Goal: Task Accomplishment & Management: Manage account settings

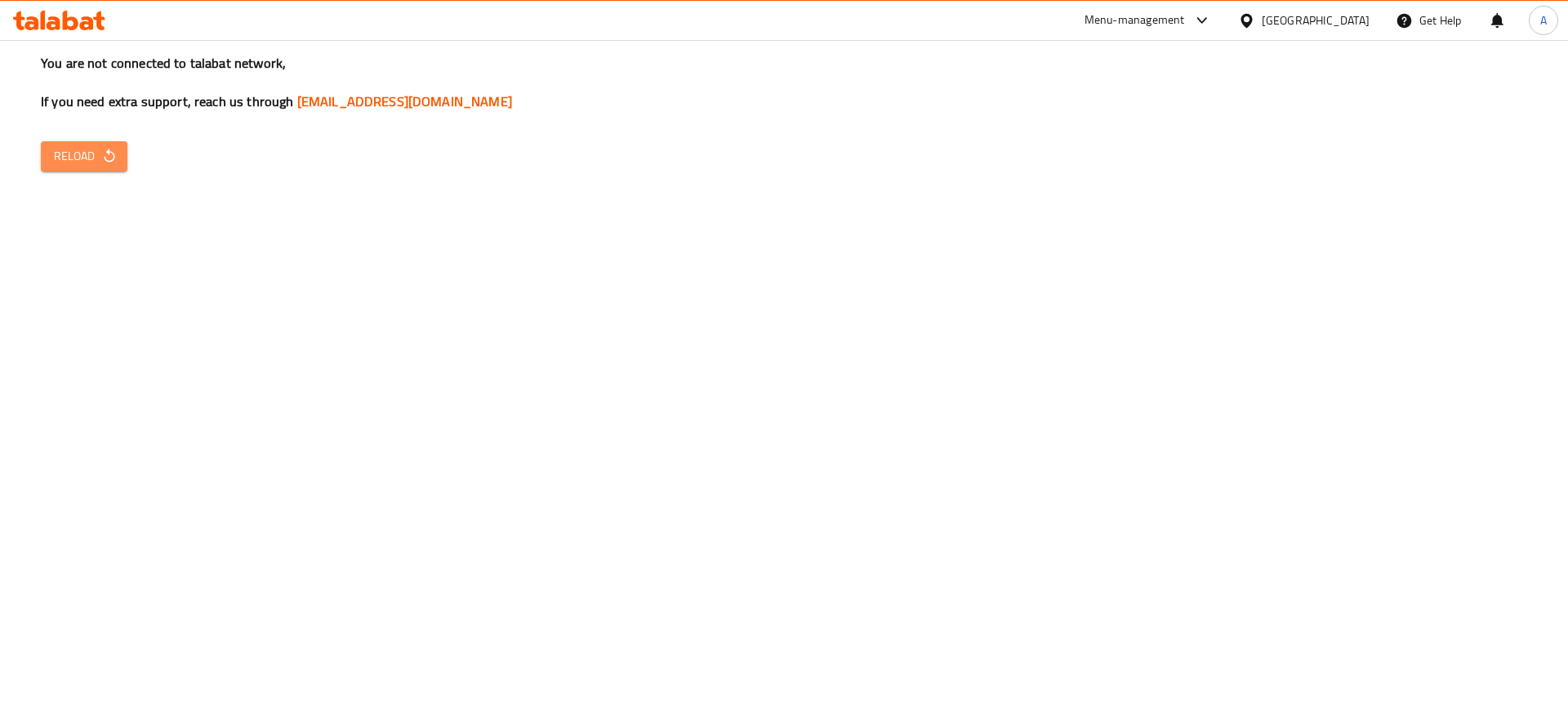
click at [111, 154] on icon "button" at bounding box center [110, 156] width 17 height 17
click at [113, 160] on icon "button" at bounding box center [109, 155] width 11 height 14
click at [82, 153] on span "Reload" at bounding box center [84, 156] width 61 height 21
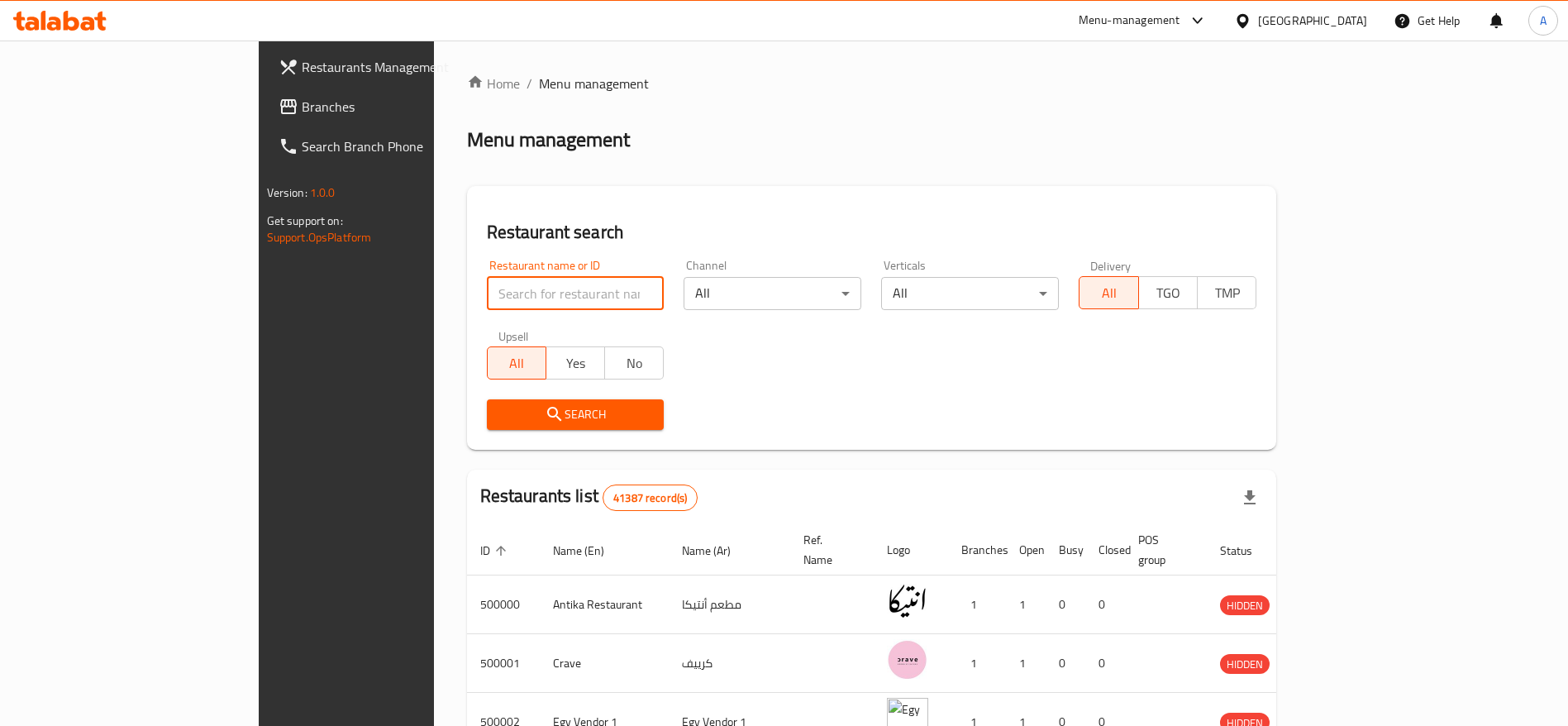
click at [487, 289] on input "search" at bounding box center [575, 293] width 177 height 33
type input "cavello"
click button "Search" at bounding box center [575, 415] width 177 height 30
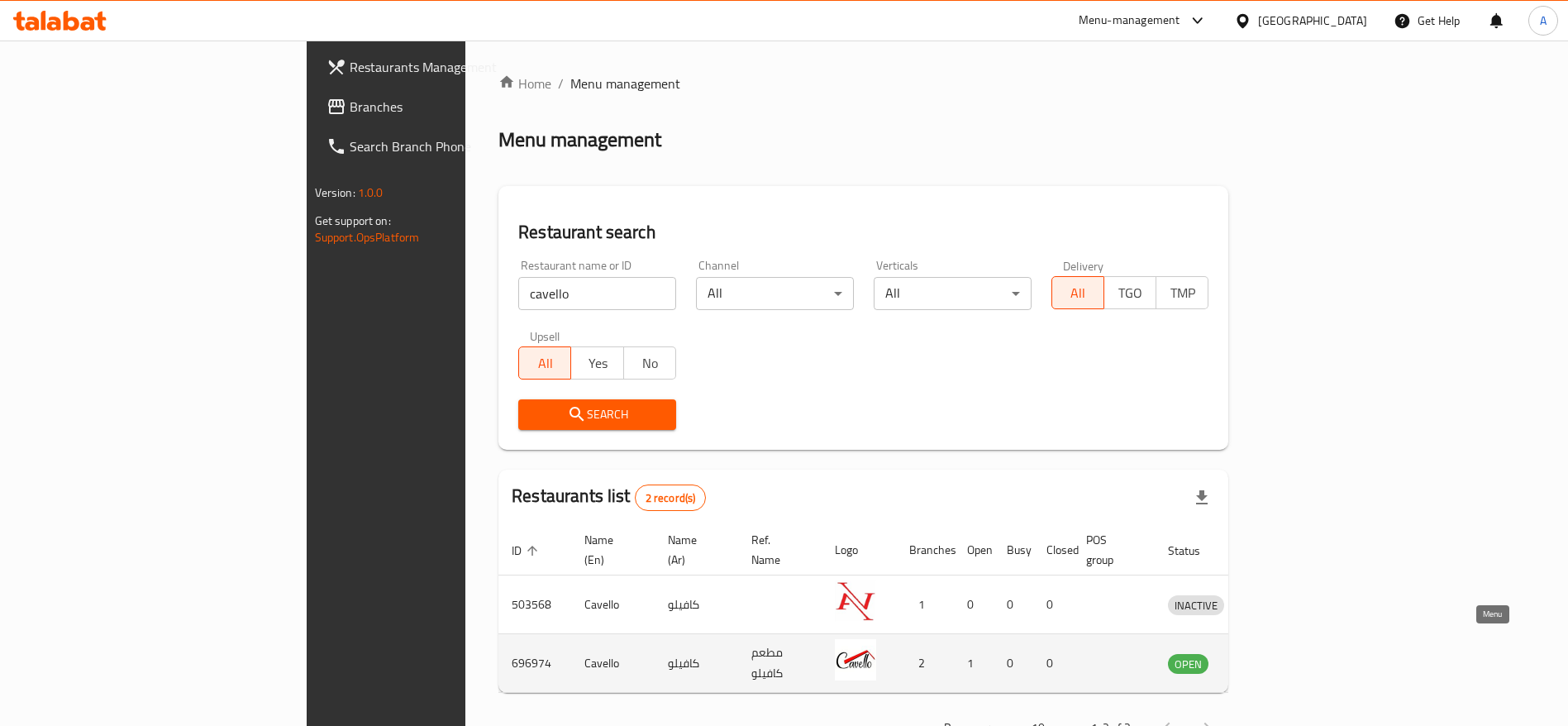
click at [1277, 653] on icon "enhanced table" at bounding box center [1268, 663] width 20 height 20
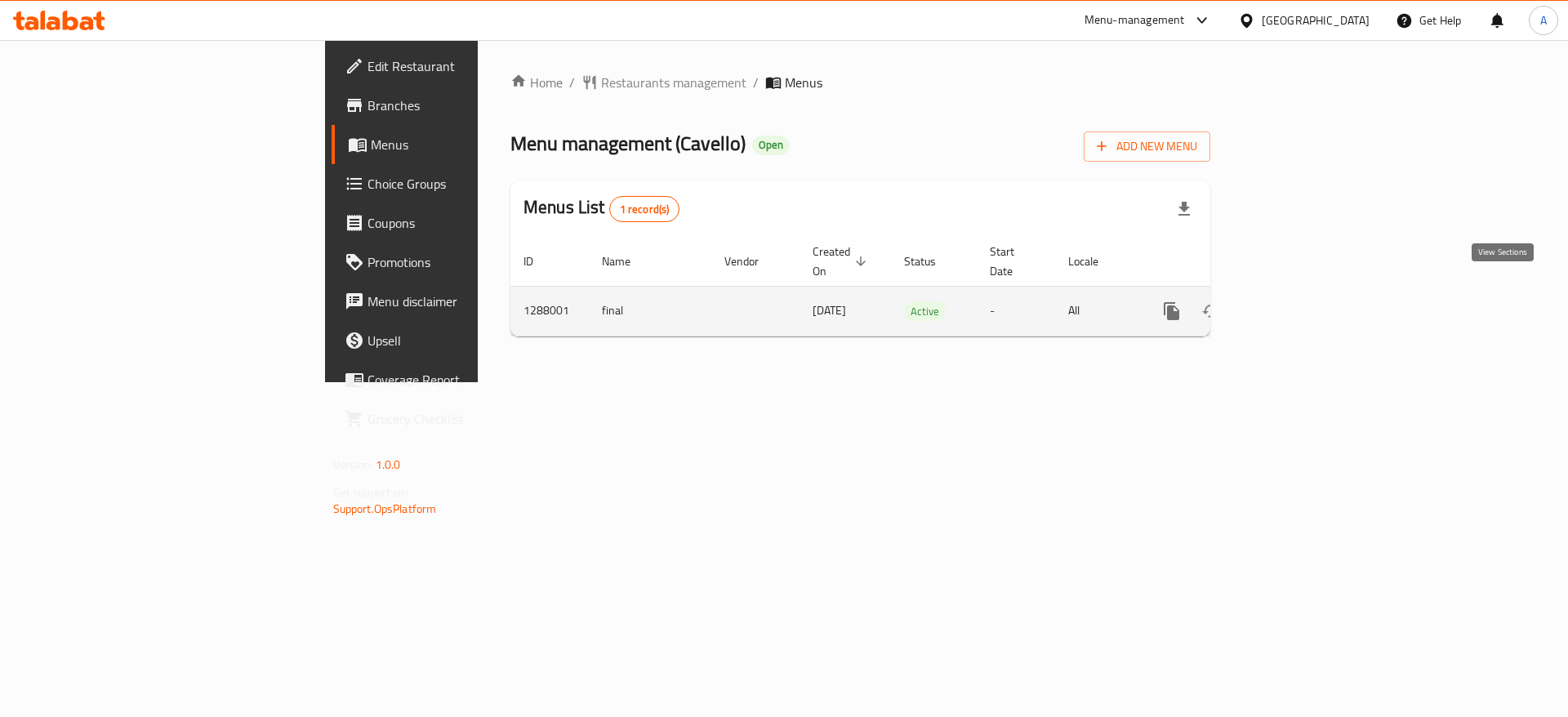
click at [1300, 302] on icon "enhanced table" at bounding box center [1290, 312] width 20 height 20
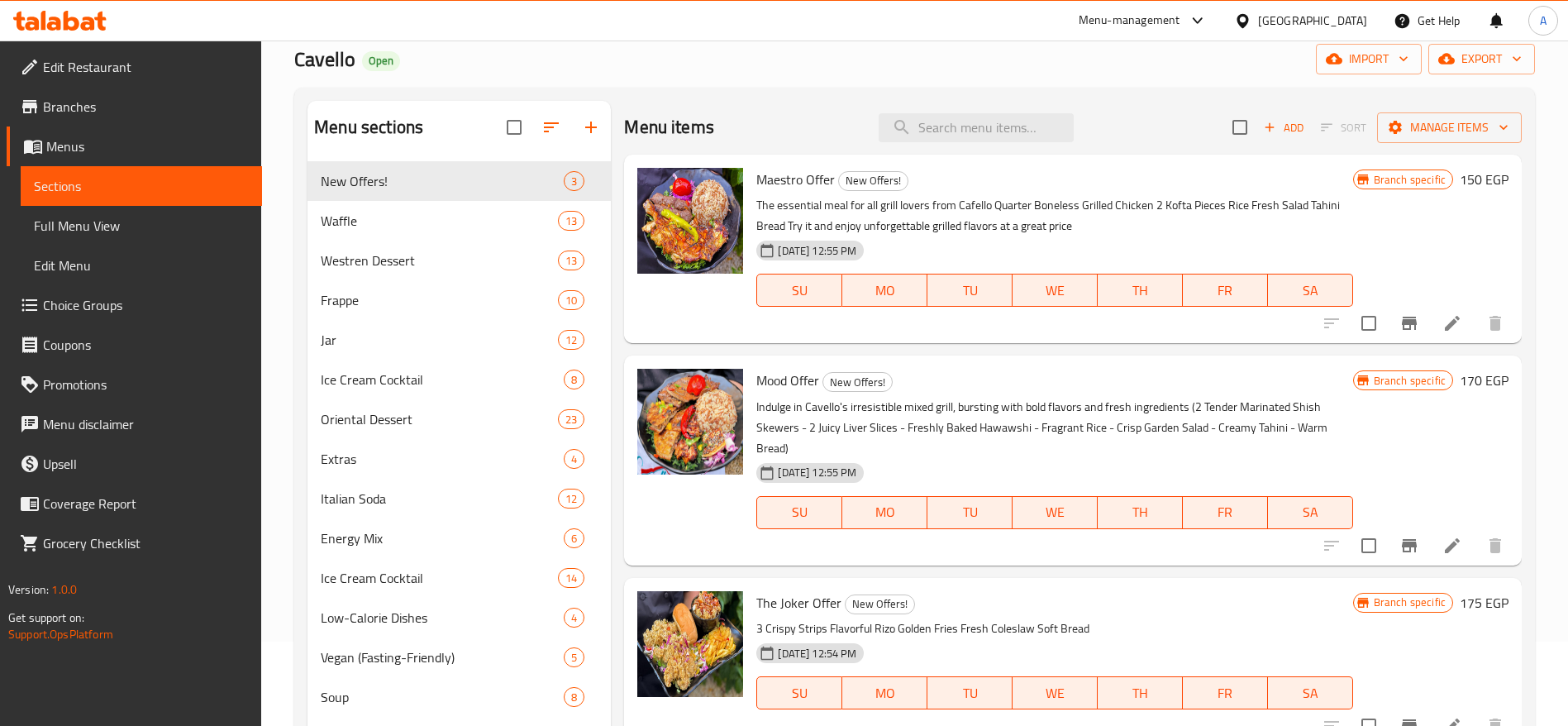
scroll to position [82, 0]
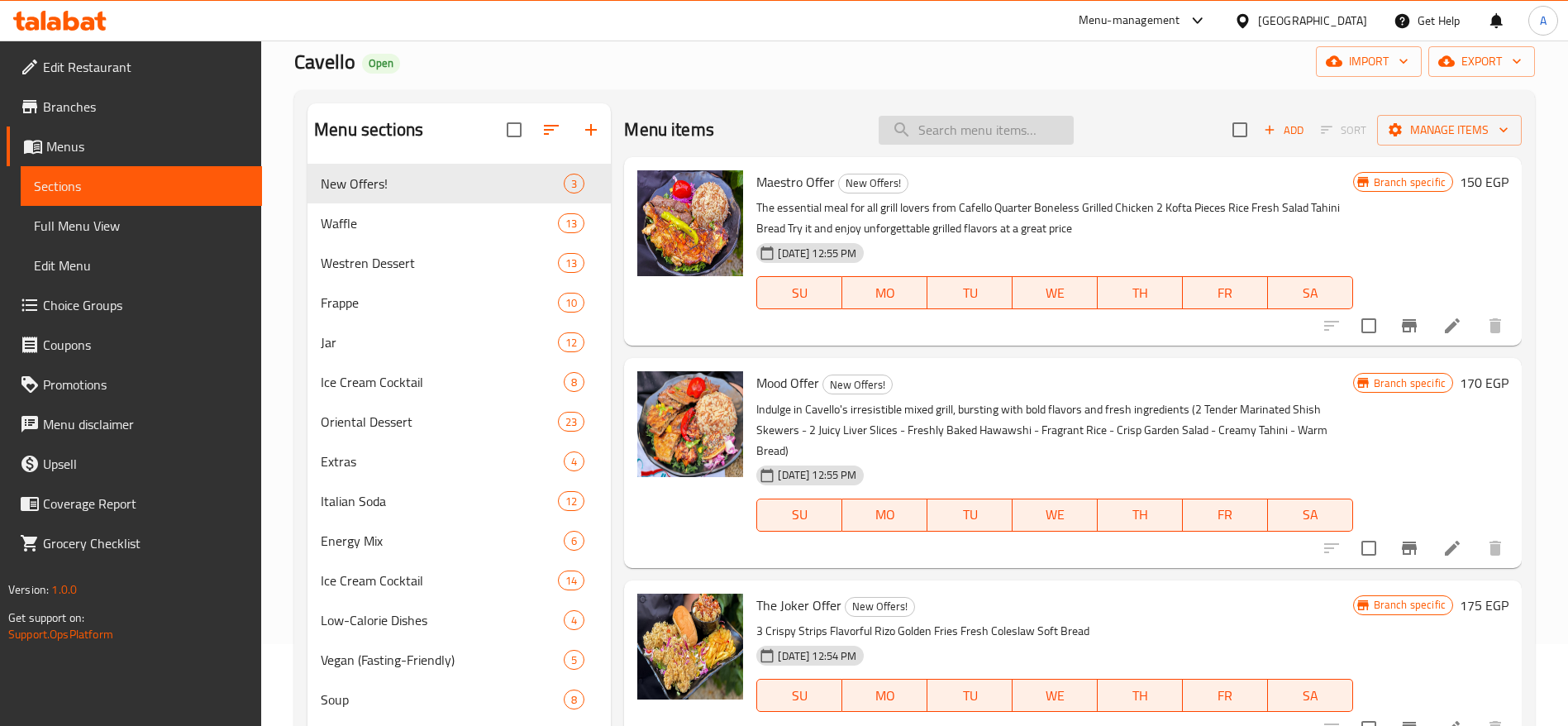
click at [1007, 125] on input "search" at bounding box center [977, 130] width 195 height 29
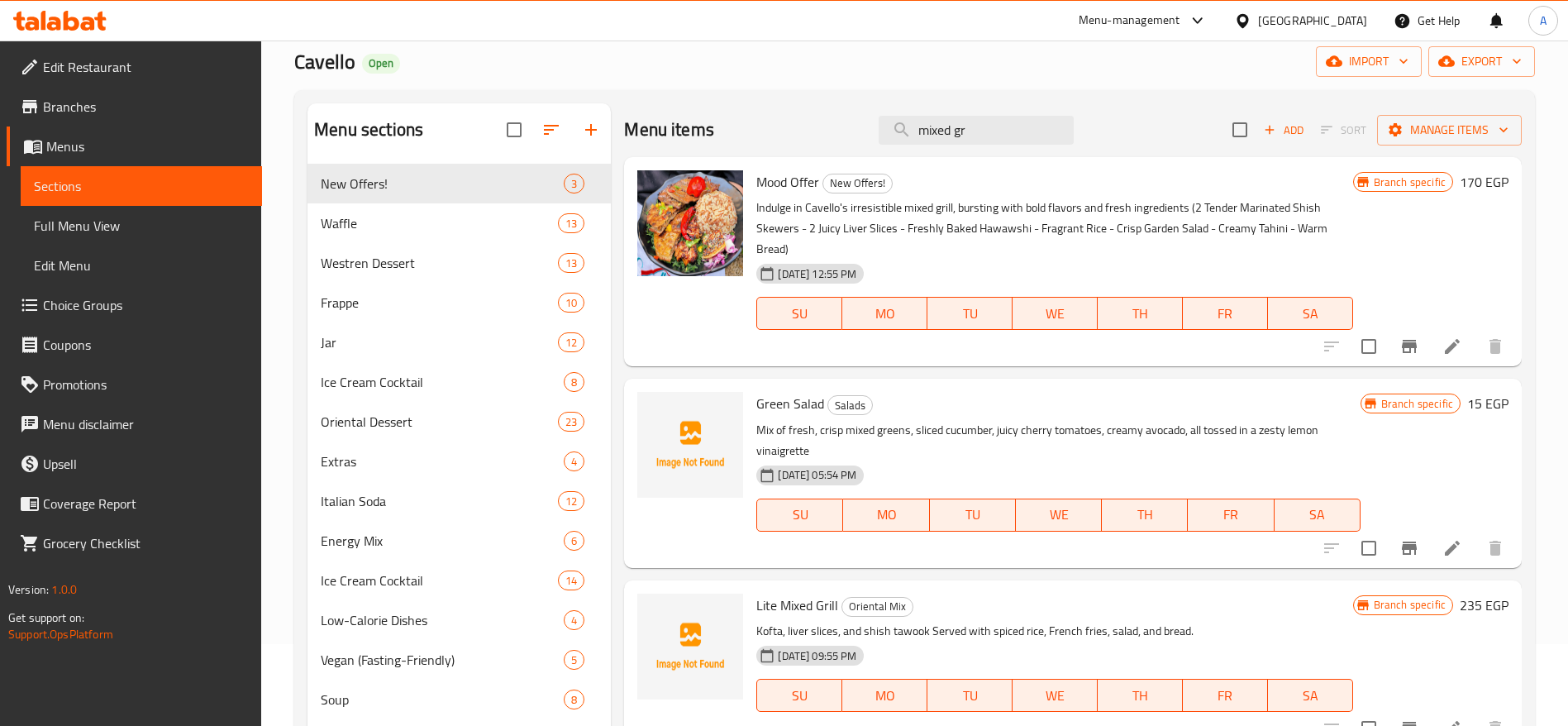
type input "mixed gr"
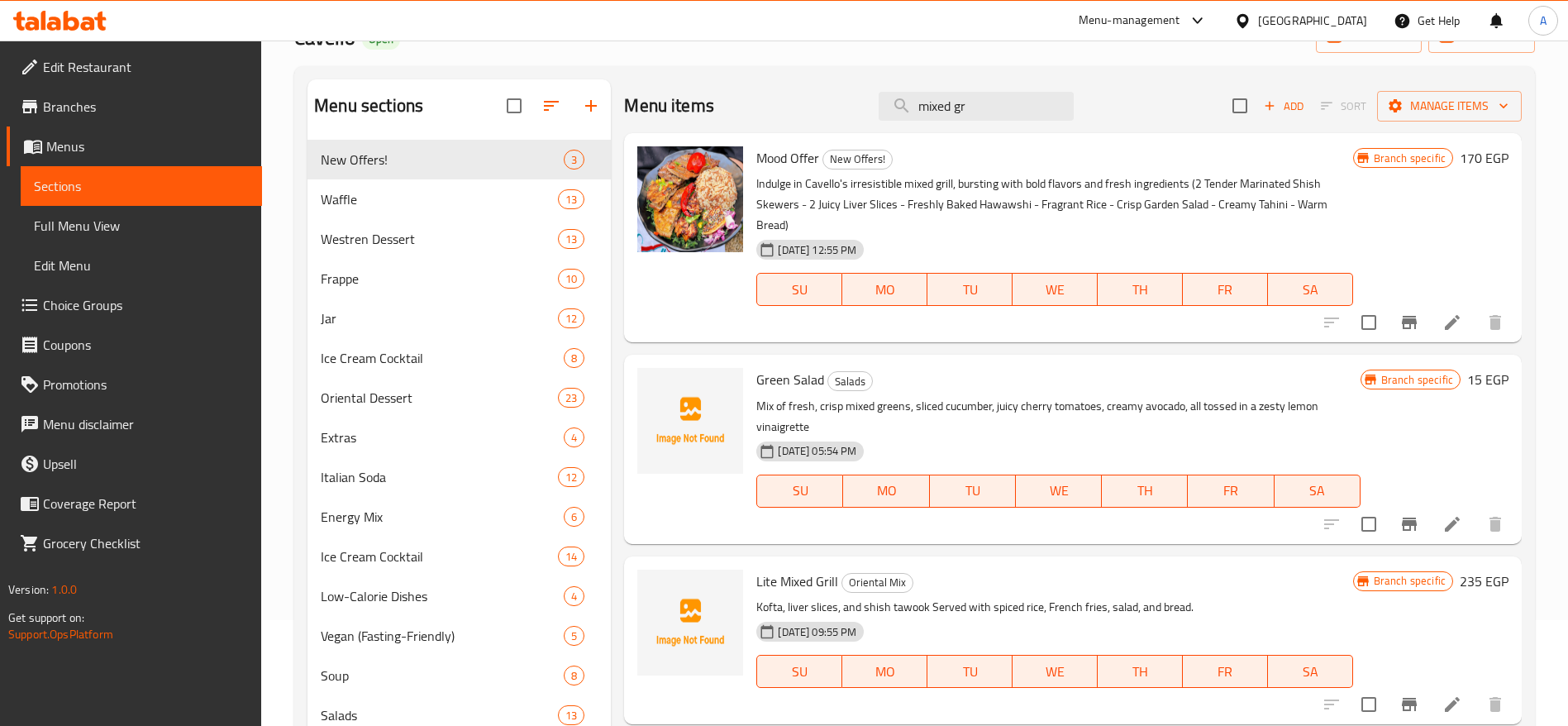
scroll to position [0, 0]
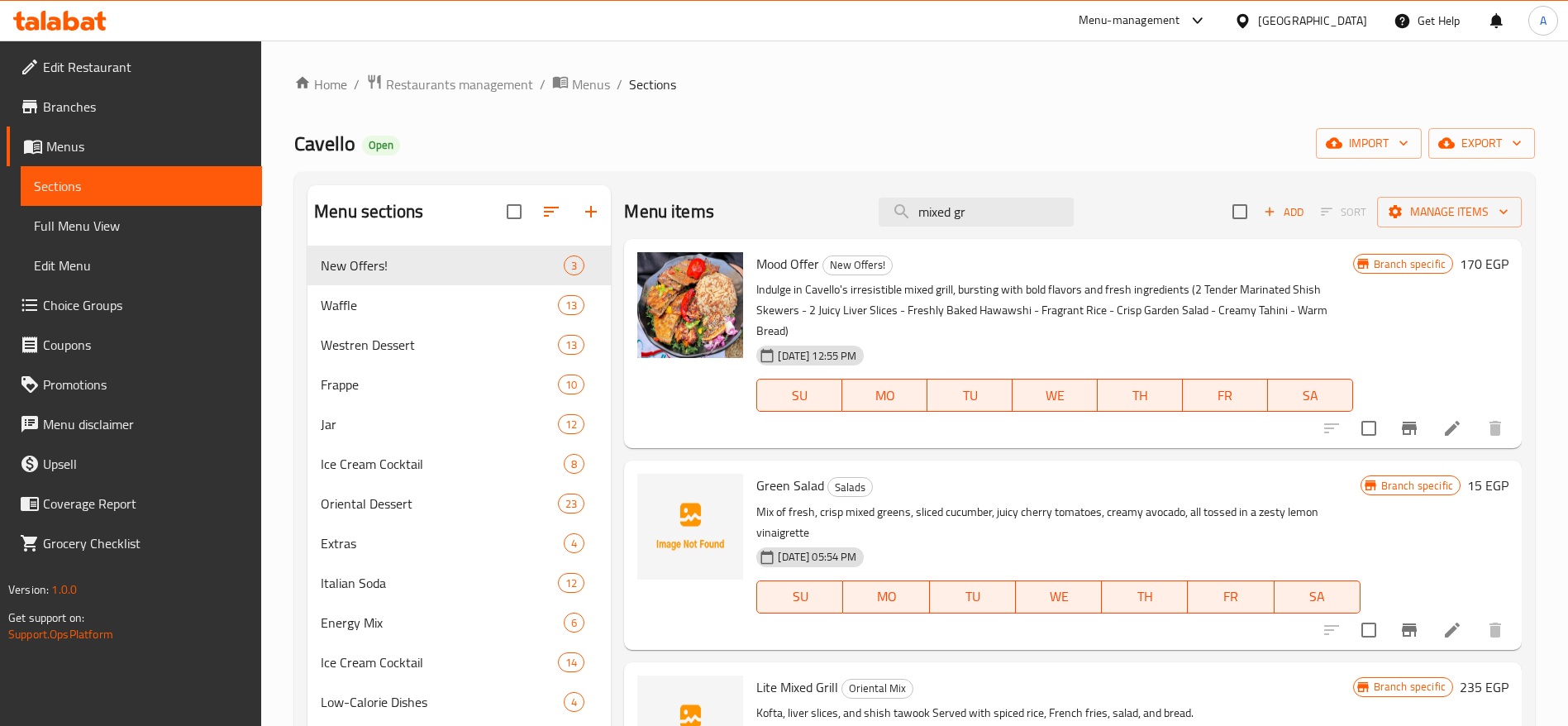
click at [89, 22] on icon at bounding box center [60, 21] width 93 height 20
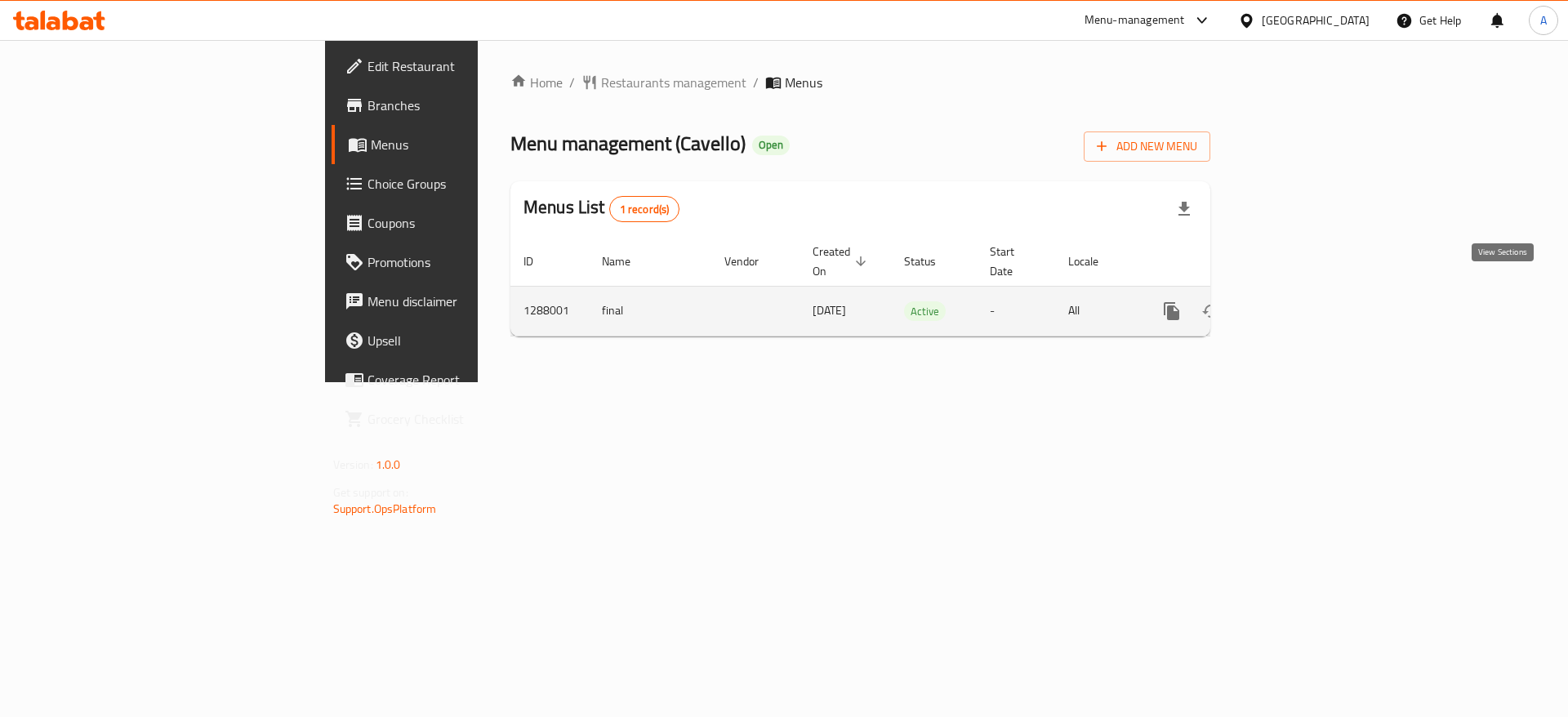
click at [1309, 292] on link "enhanced table" at bounding box center [1289, 311] width 39 height 39
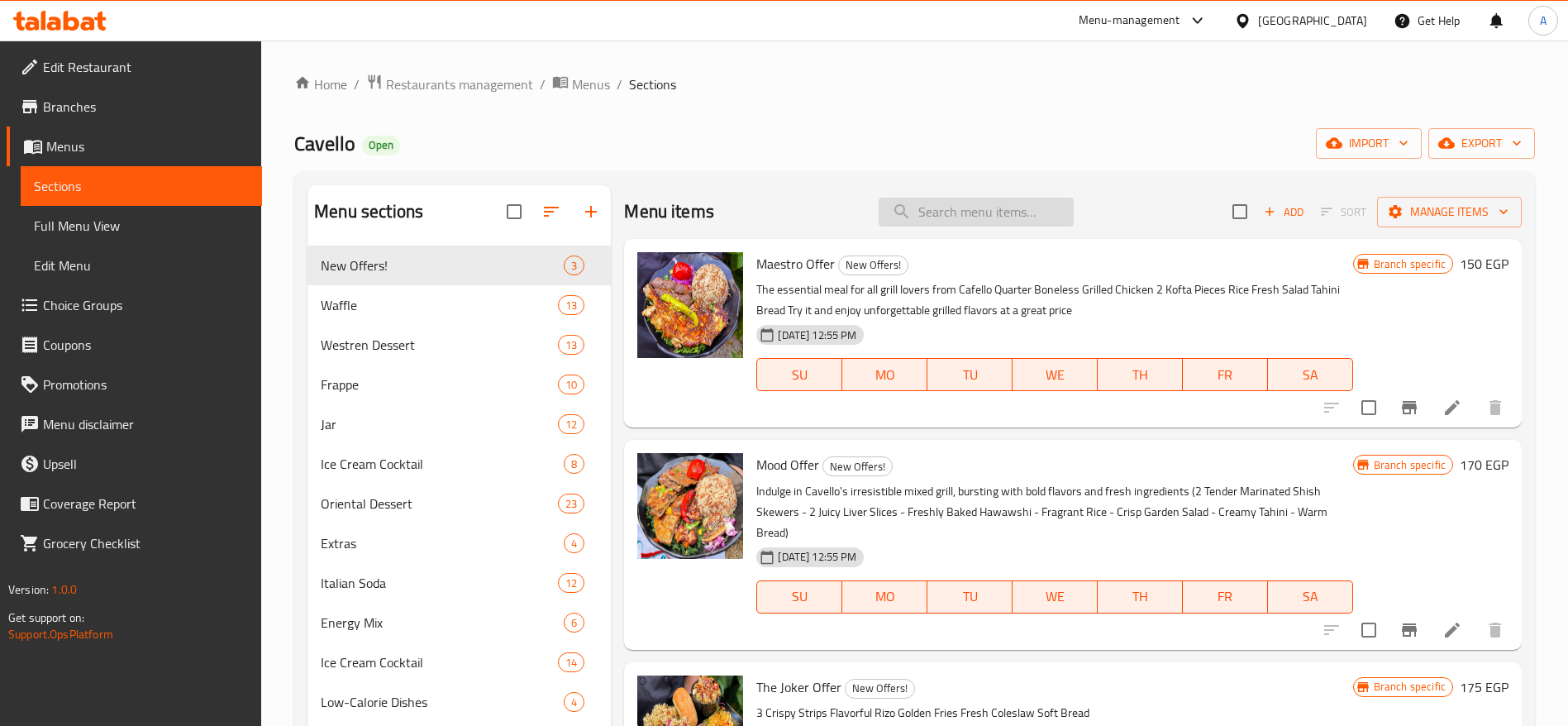
click at [1003, 202] on input "search" at bounding box center [977, 212] width 195 height 29
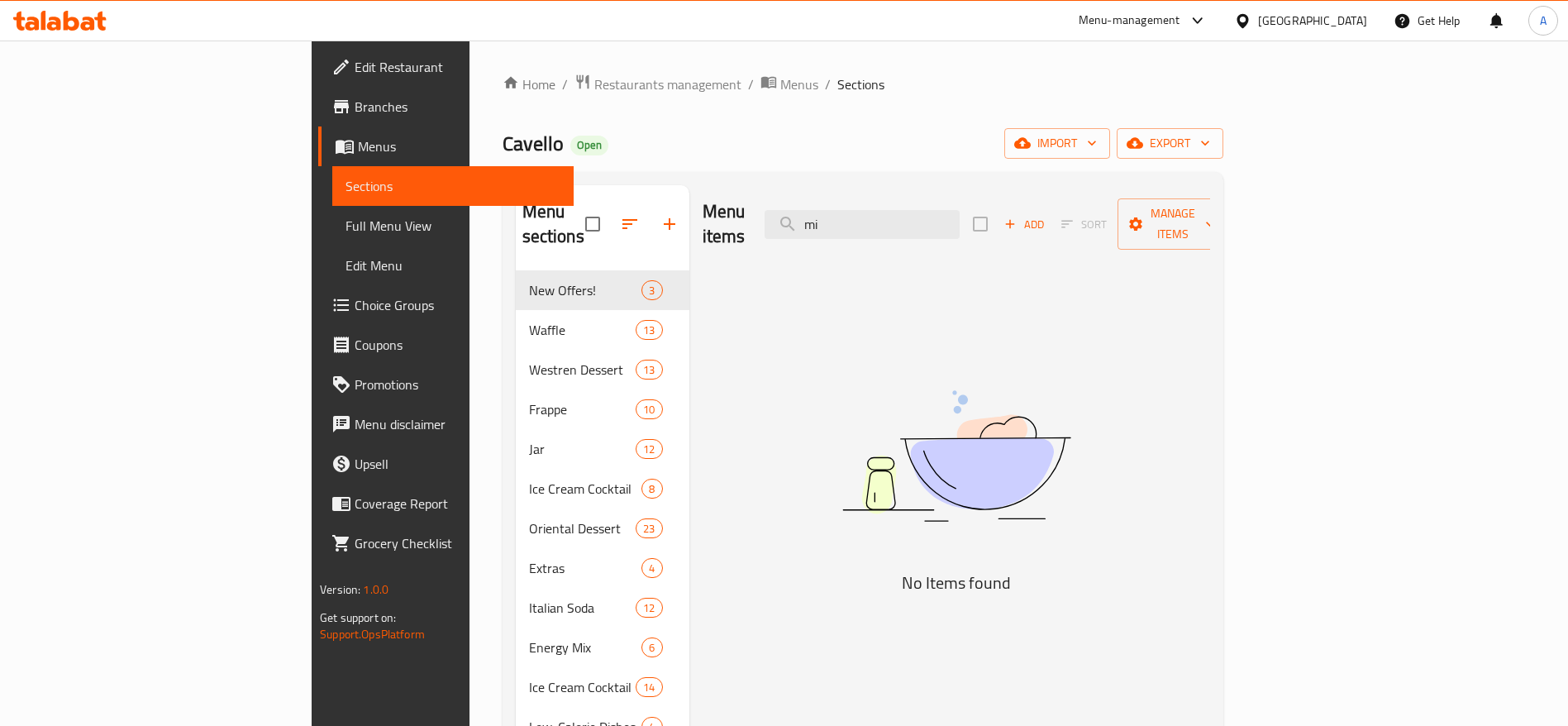
type input "m"
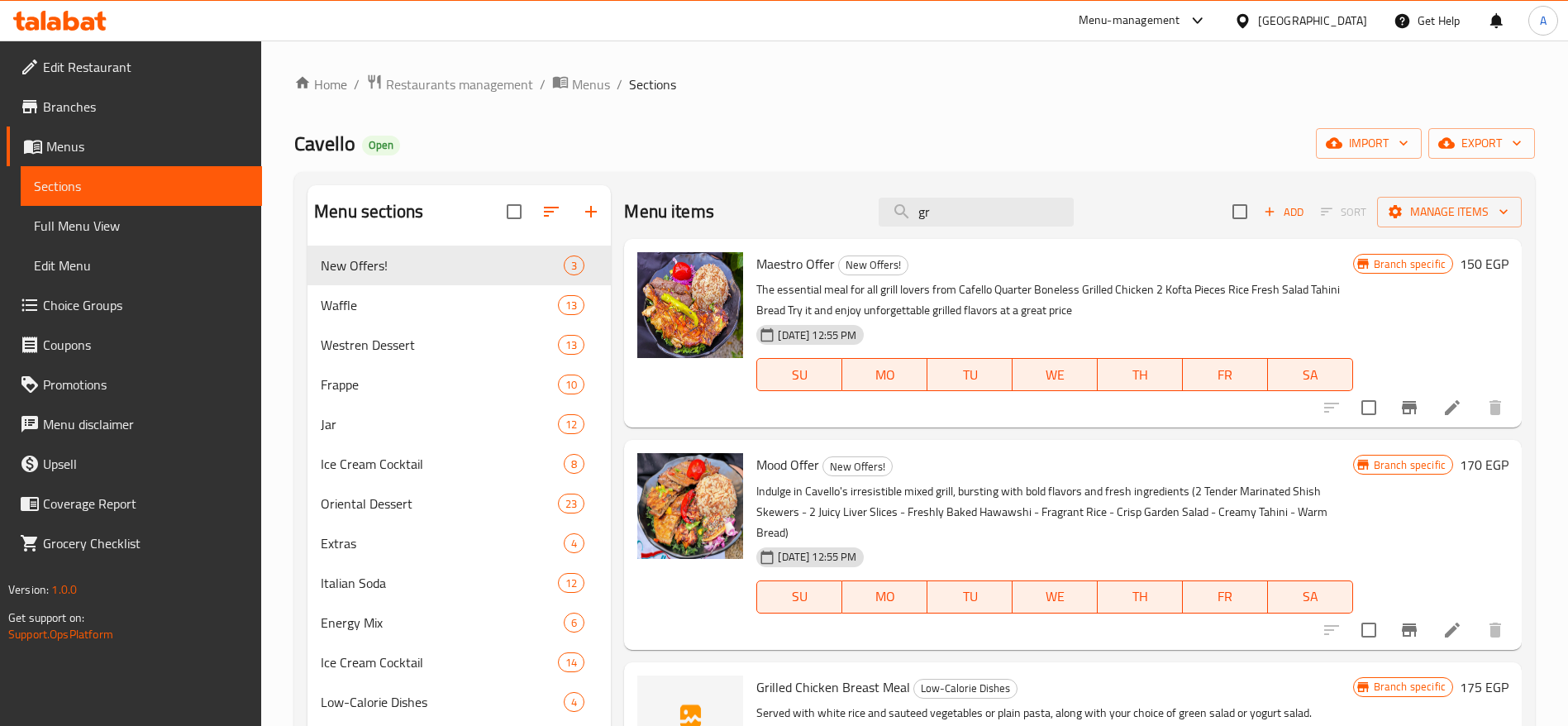
type input "g"
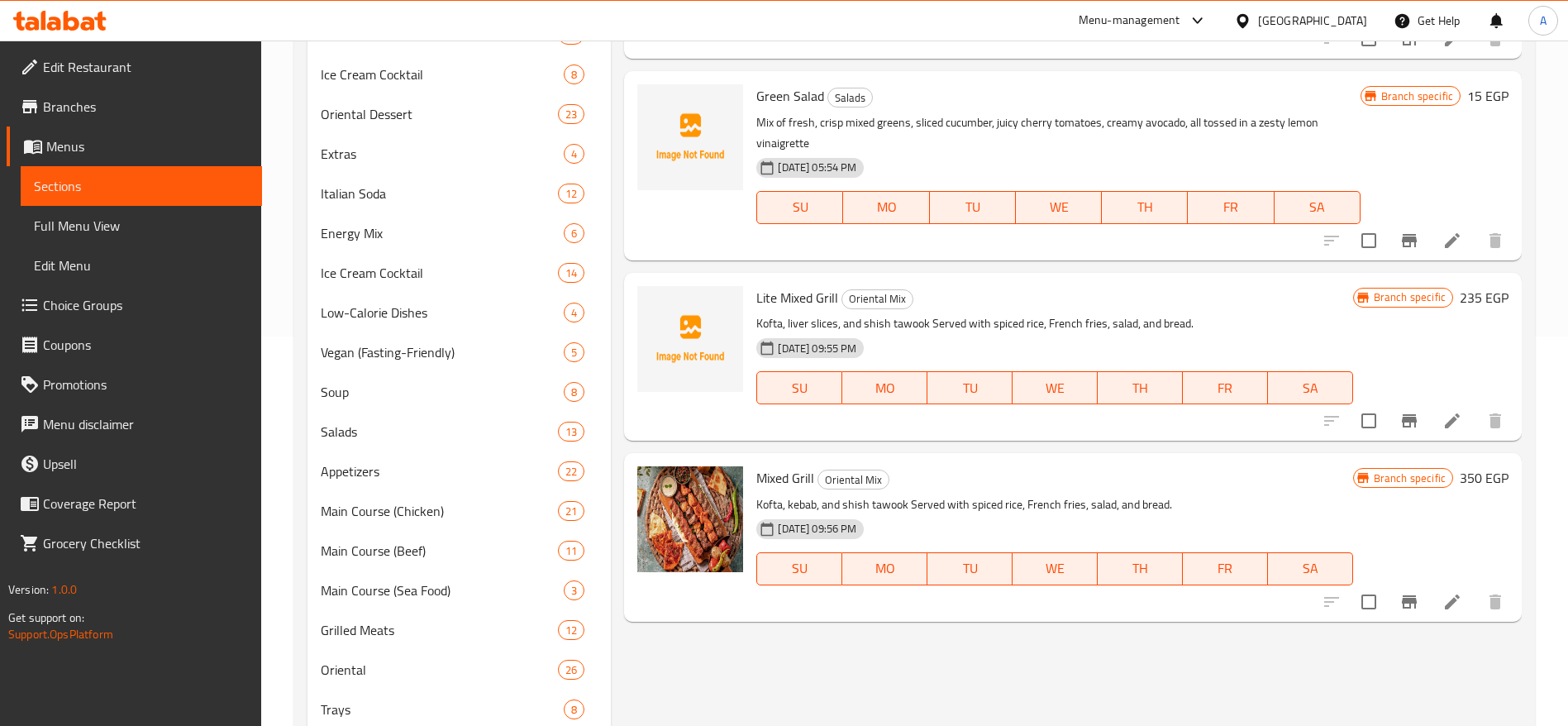
scroll to position [604, 0]
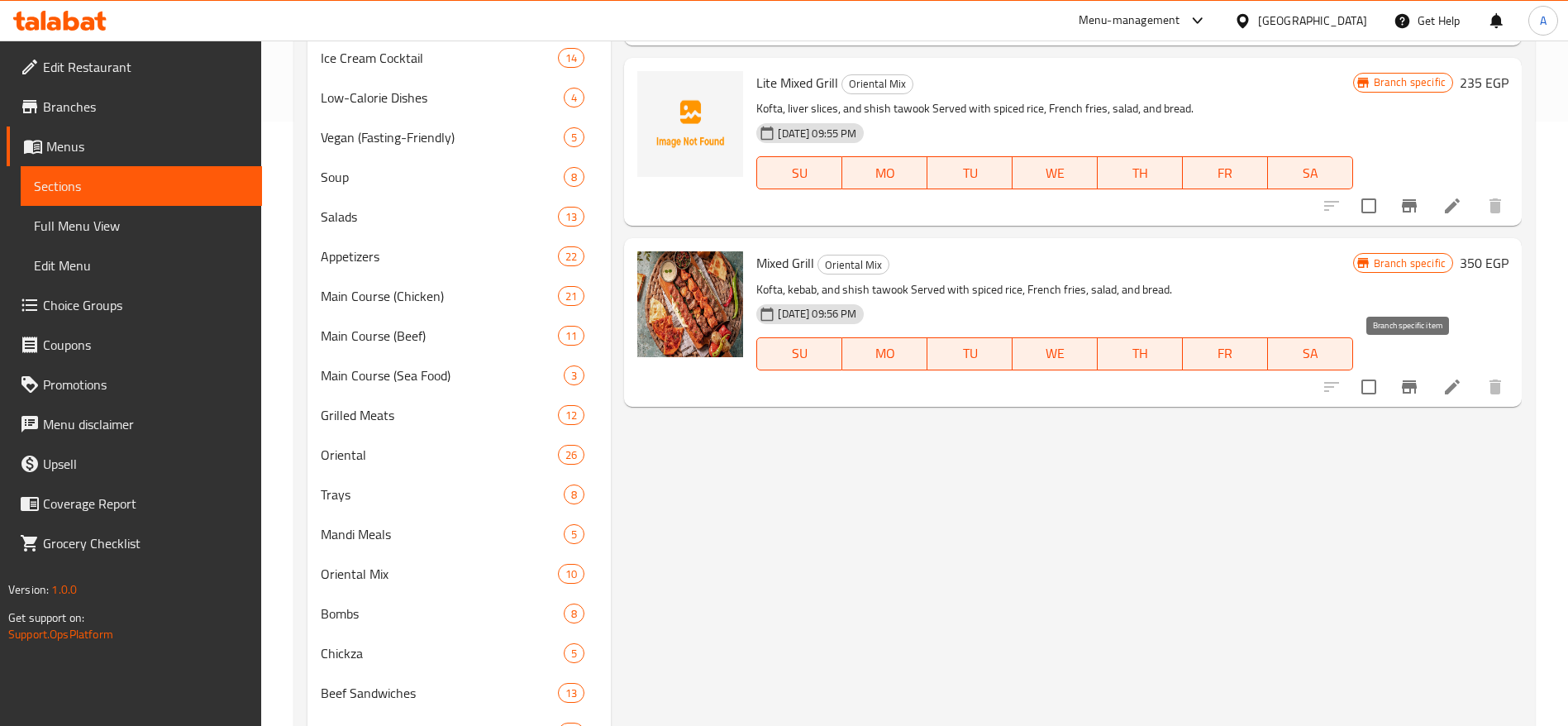
type input "mixed gr"
click at [1410, 380] on icon "Branch-specific-item" at bounding box center [1410, 387] width 15 height 13
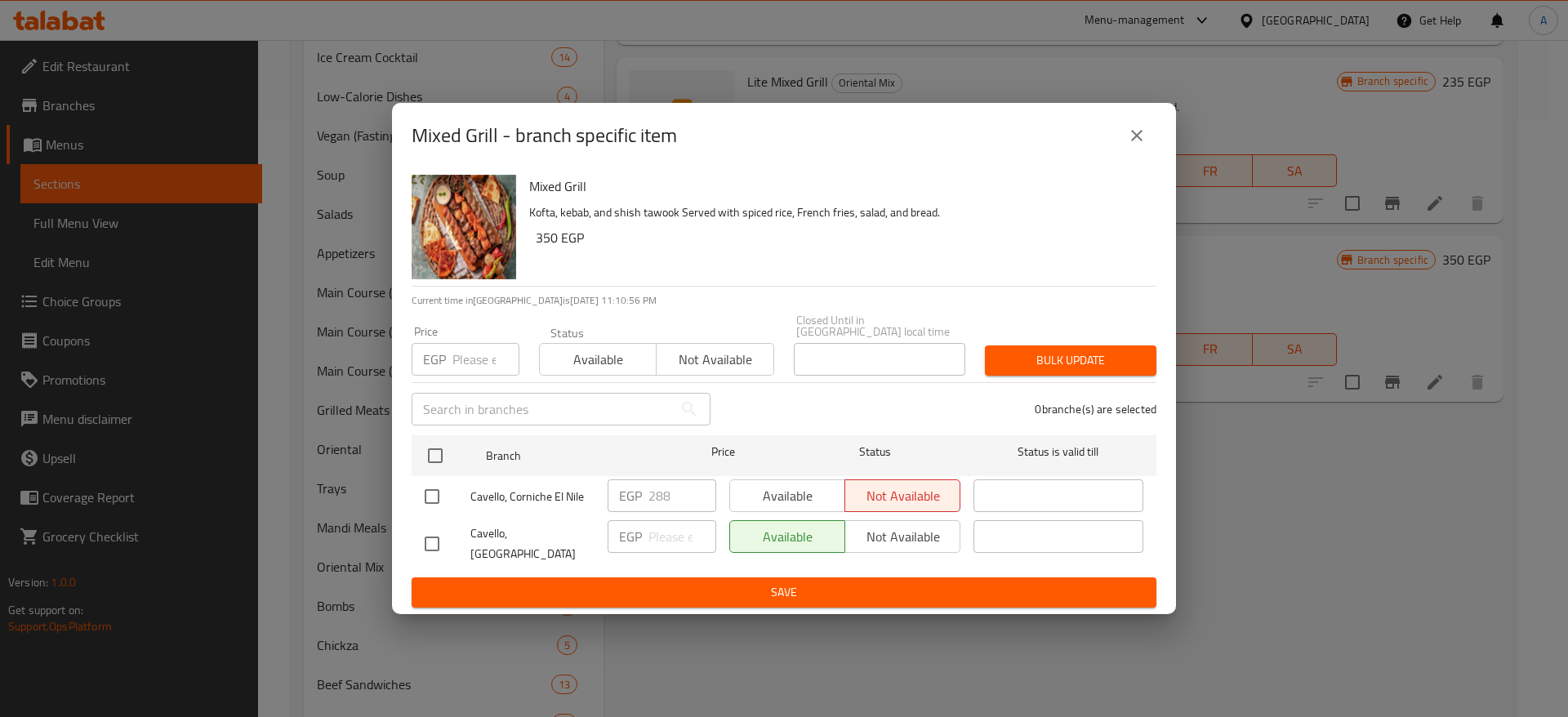
click at [430, 503] on input "checkbox" at bounding box center [431, 496] width 34 height 34
checkbox input "true"
click at [662, 497] on input "288" at bounding box center [682, 495] width 68 height 32
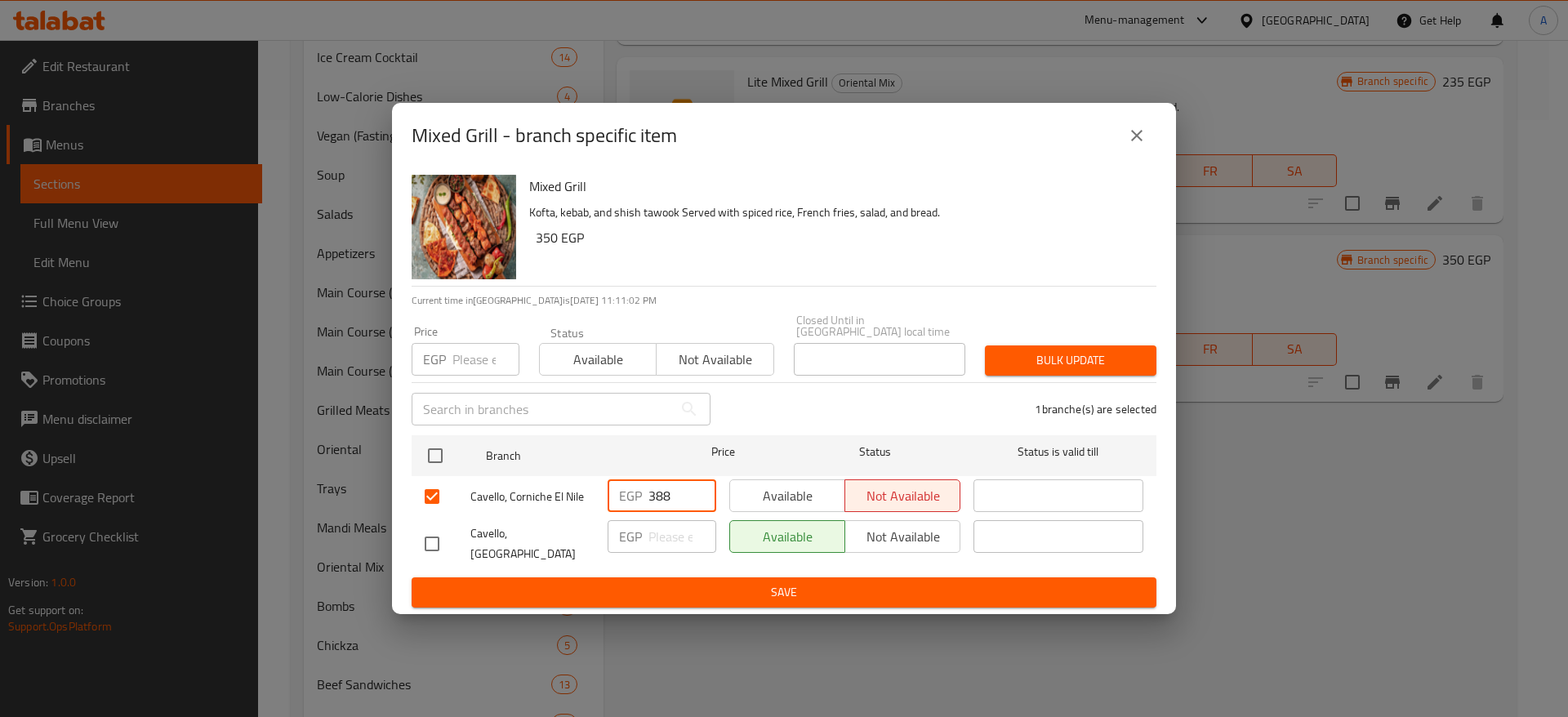
type input "388"
click at [798, 498] on span "Available" at bounding box center [787, 496] width 102 height 23
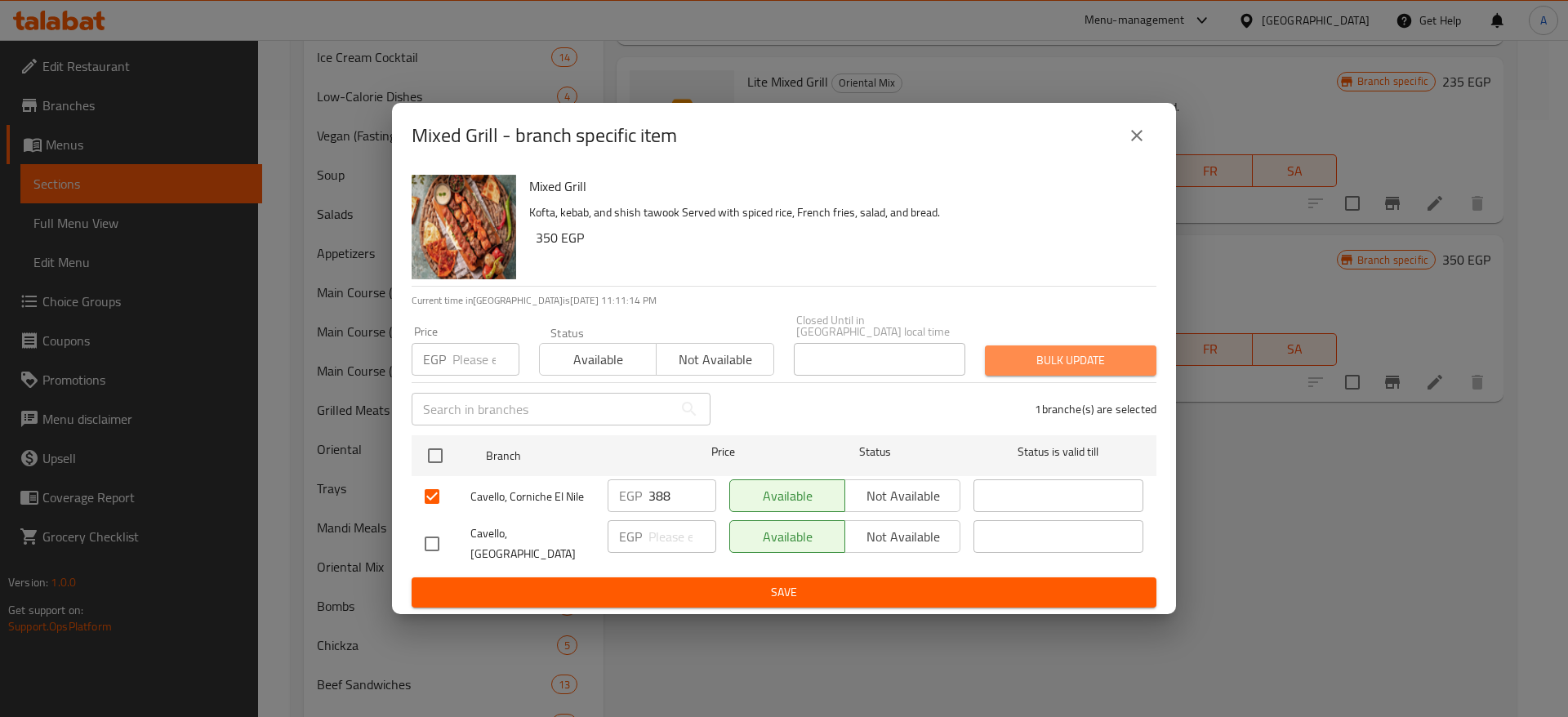
click at [1017, 368] on span "Bulk update" at bounding box center [1070, 361] width 145 height 21
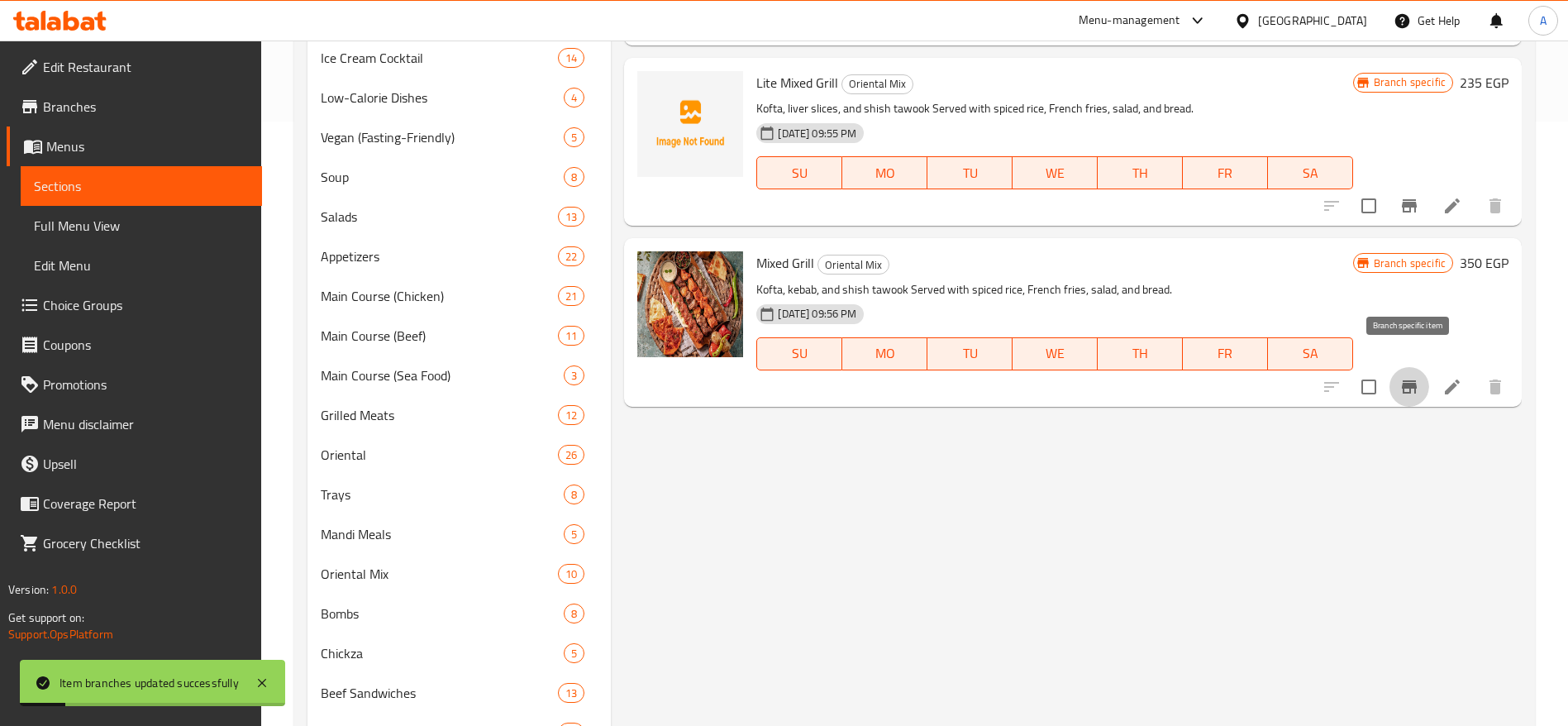
click at [1406, 377] on icon "Branch-specific-item" at bounding box center [1410, 387] width 20 height 20
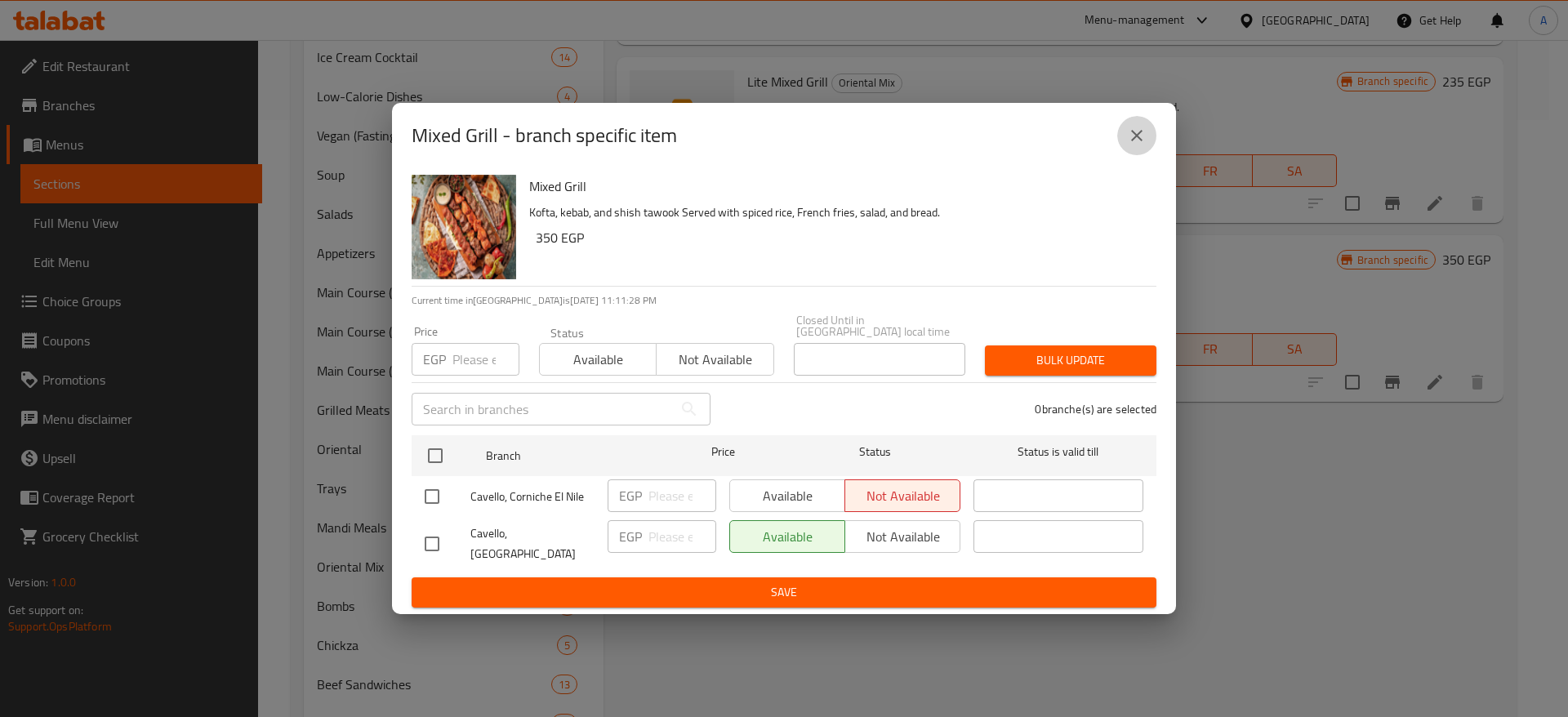
click at [1146, 145] on icon "close" at bounding box center [1137, 135] width 20 height 20
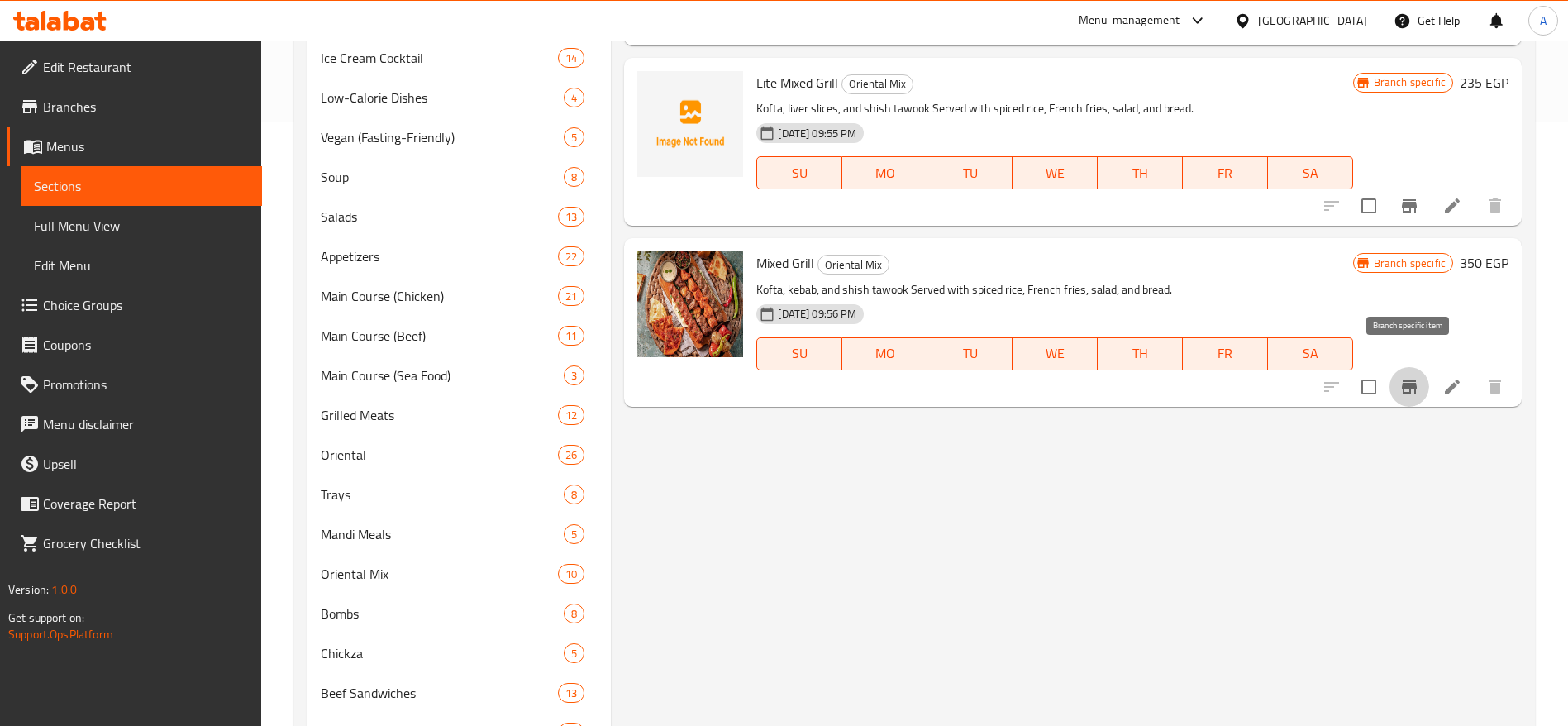
click at [1412, 377] on icon "Branch-specific-item" at bounding box center [1410, 387] width 20 height 20
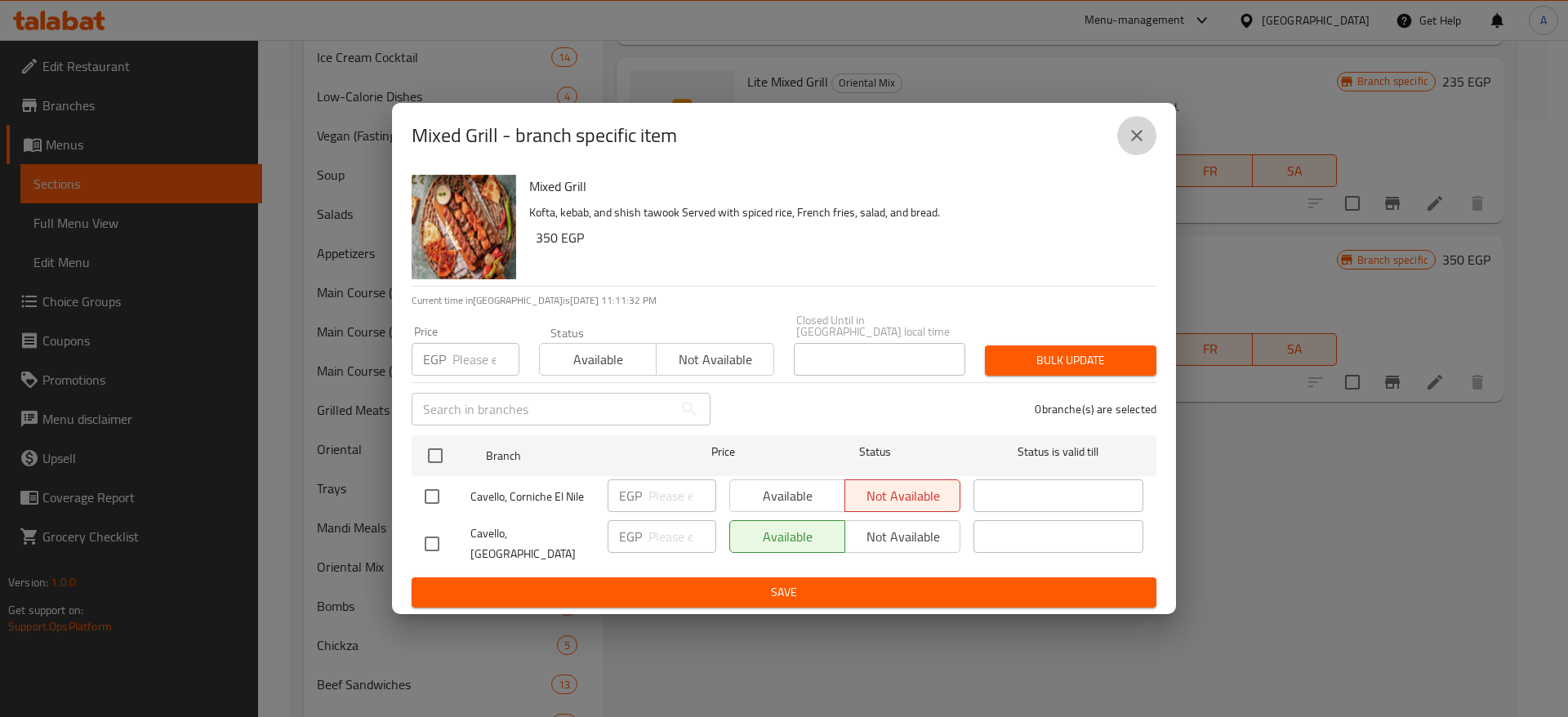
click at [1128, 138] on icon "close" at bounding box center [1137, 135] width 20 height 20
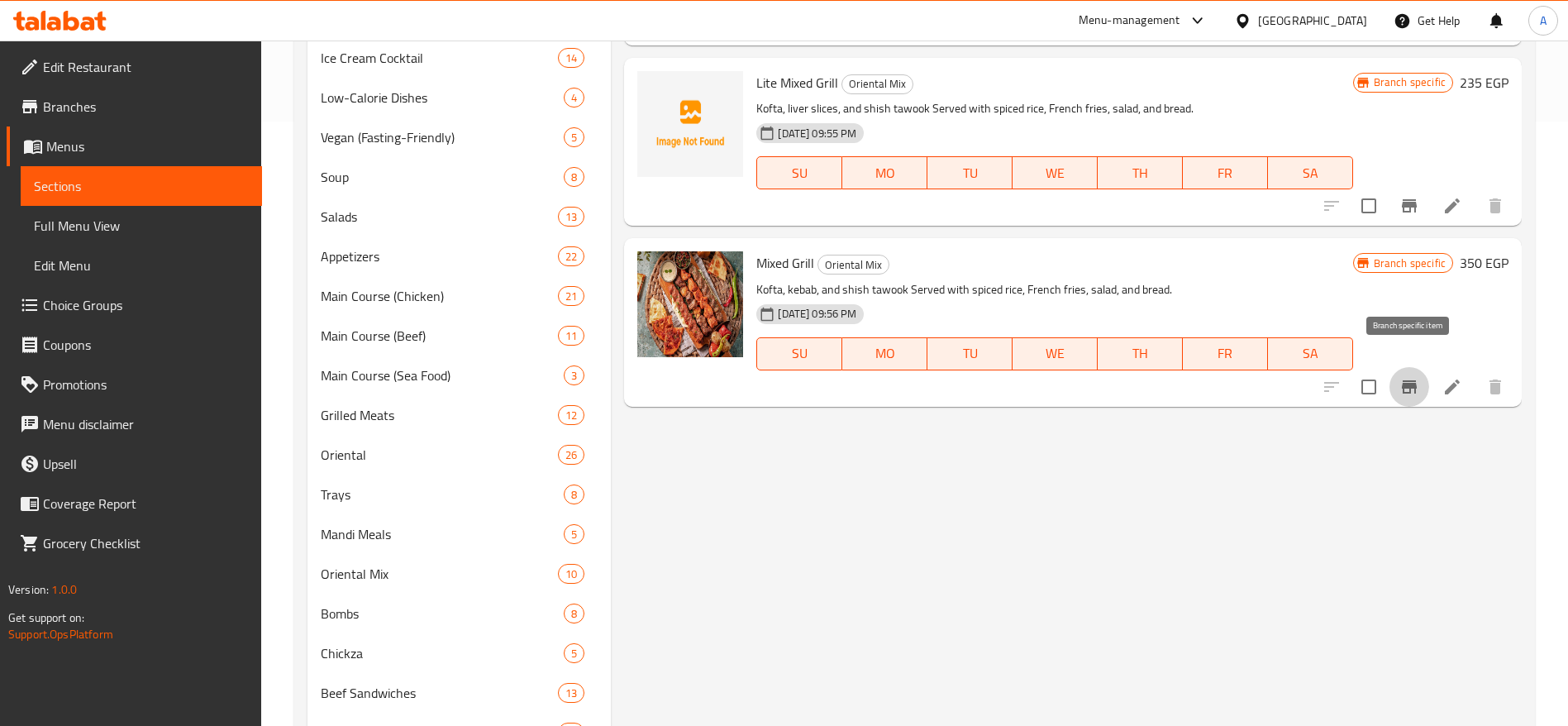
click at [1414, 380] on icon "Branch-specific-item" at bounding box center [1410, 387] width 15 height 13
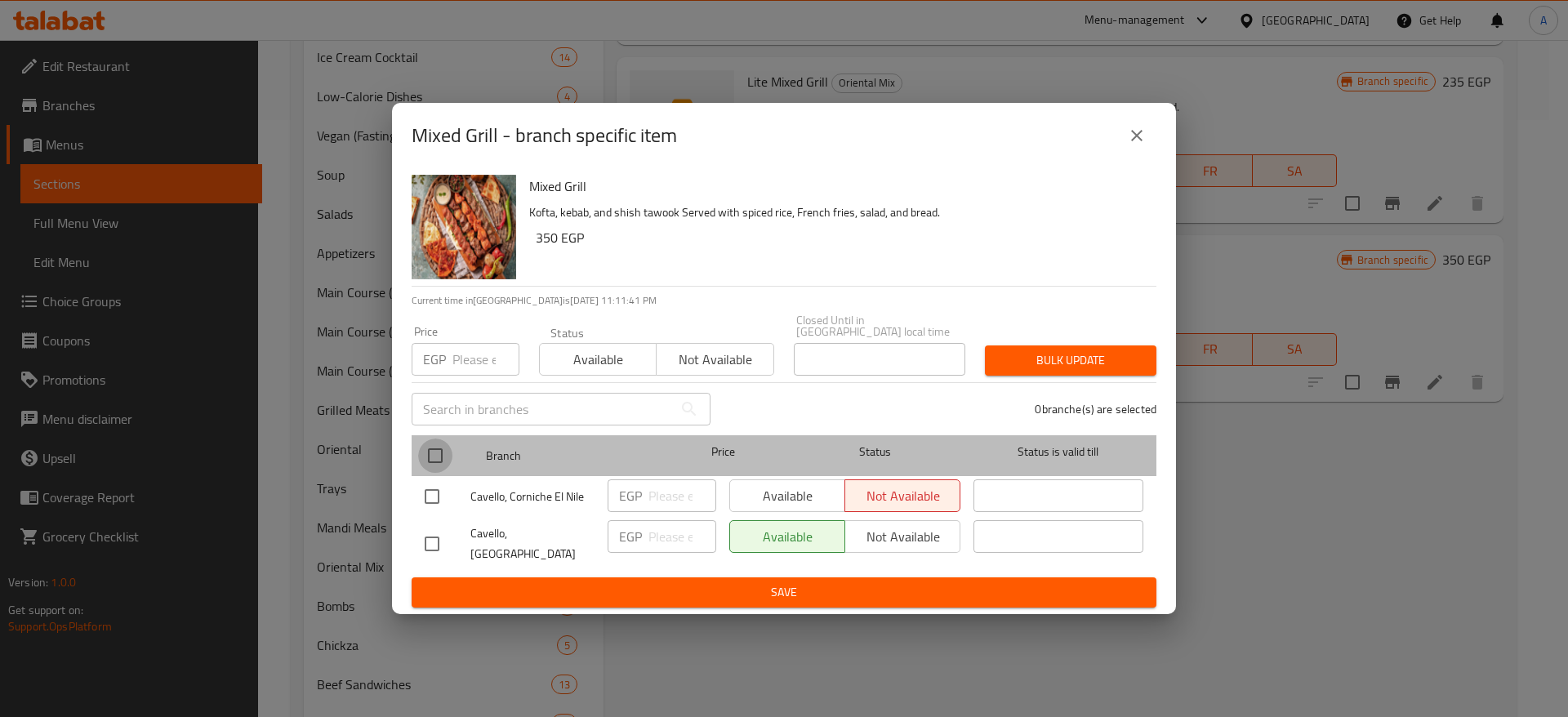
click at [434, 460] on input "checkbox" at bounding box center [435, 455] width 34 height 34
checkbox input "true"
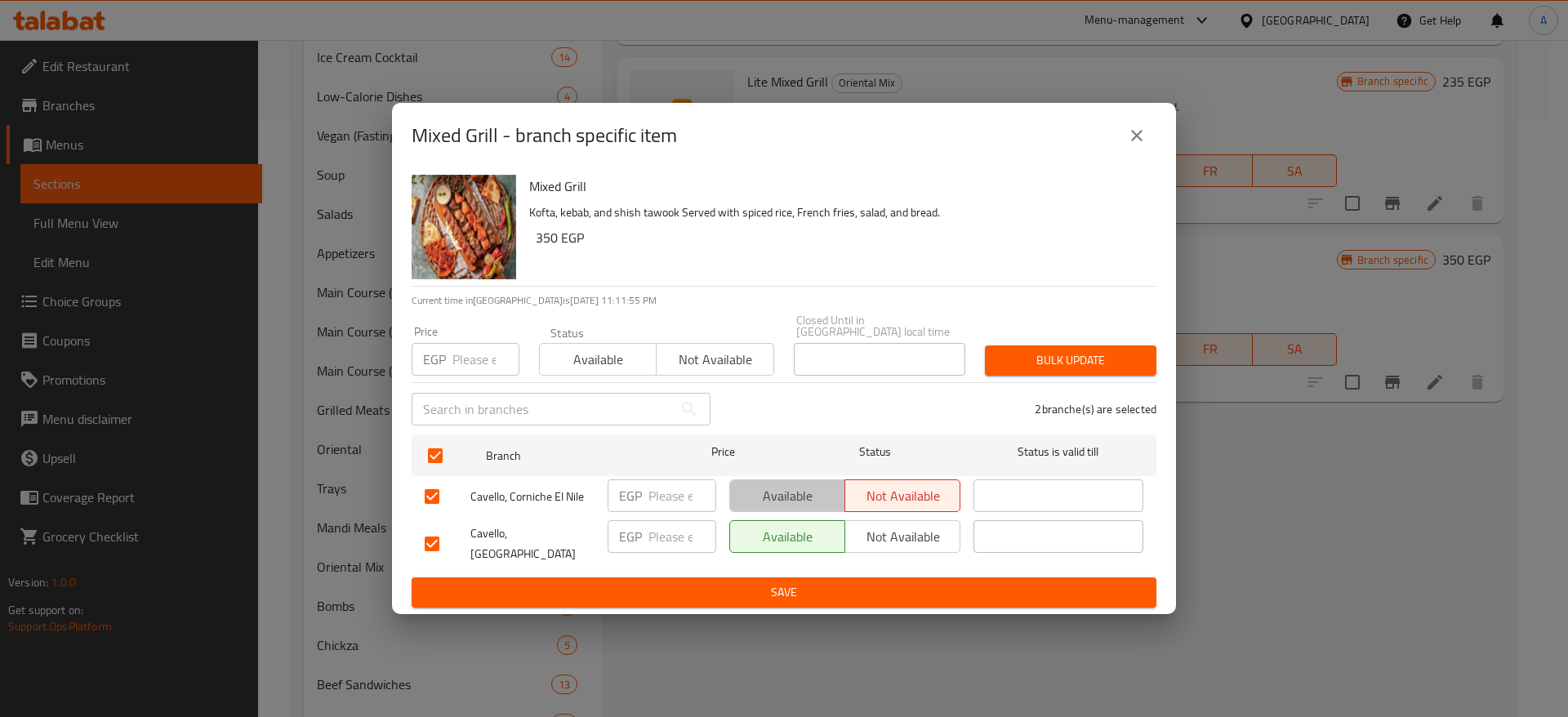
click at [797, 497] on span "Available" at bounding box center [787, 496] width 102 height 23
click at [625, 370] on span "Available" at bounding box center [597, 360] width 104 height 23
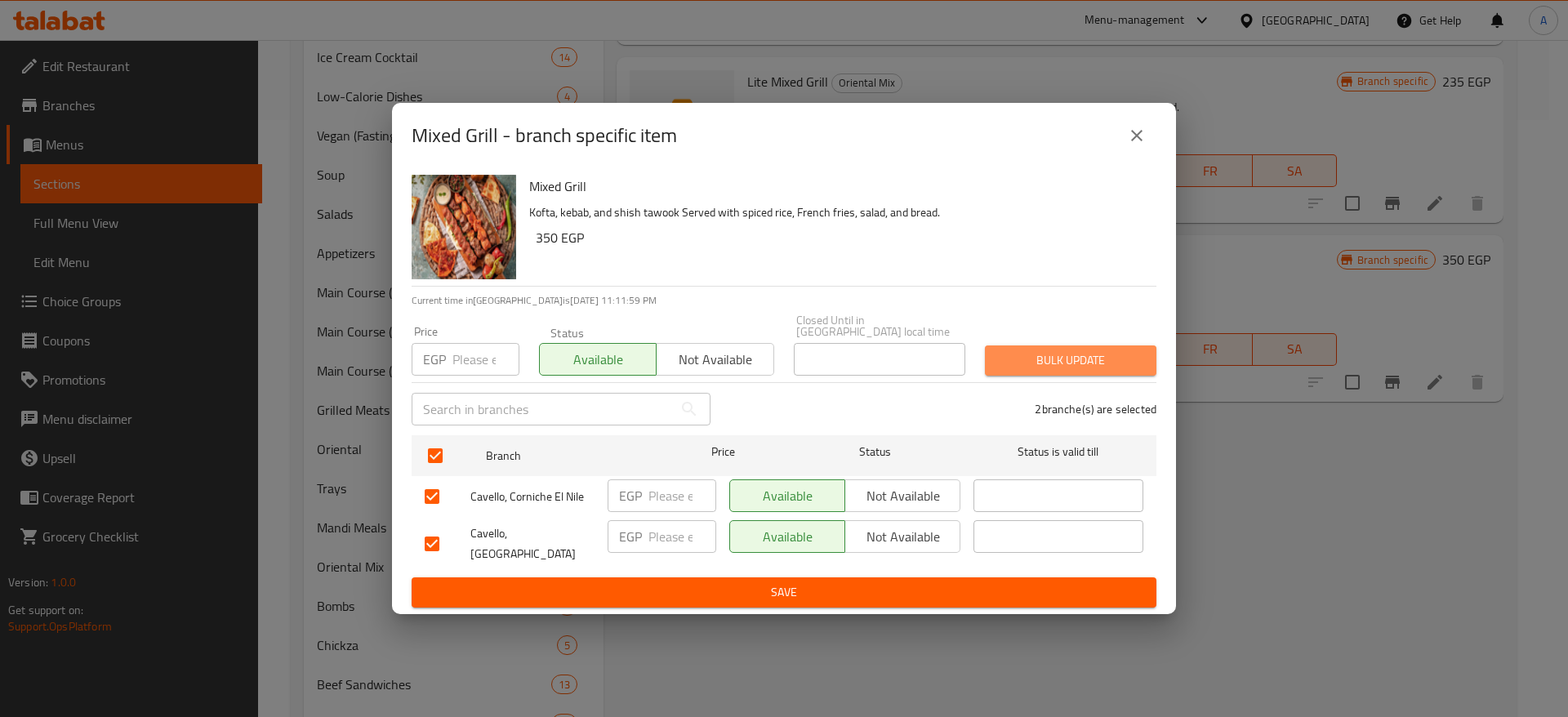
click at [1040, 365] on span "Bulk update" at bounding box center [1070, 361] width 145 height 21
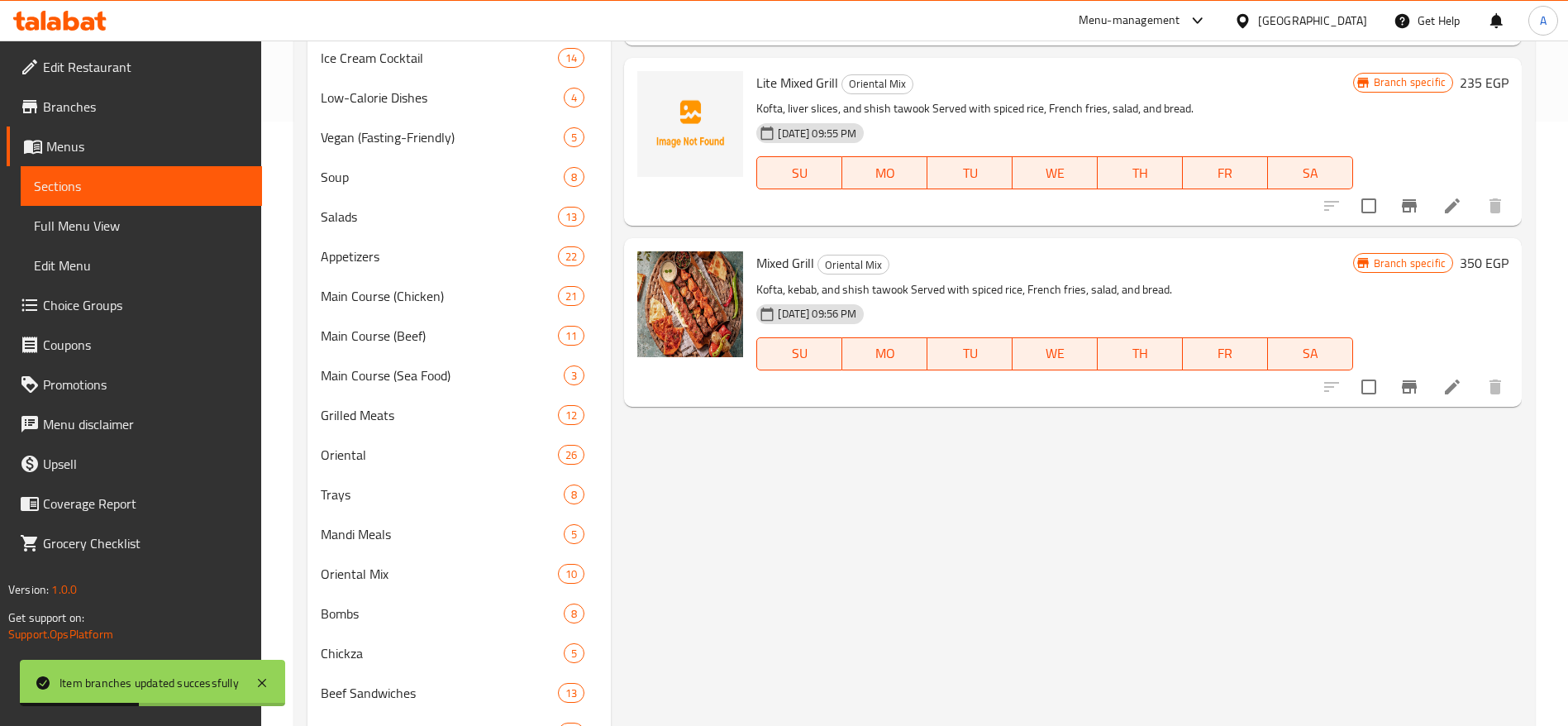
click at [778, 251] on span "Mixed Grill" at bounding box center [785, 262] width 58 height 24
copy h6 "Mixed Grill"
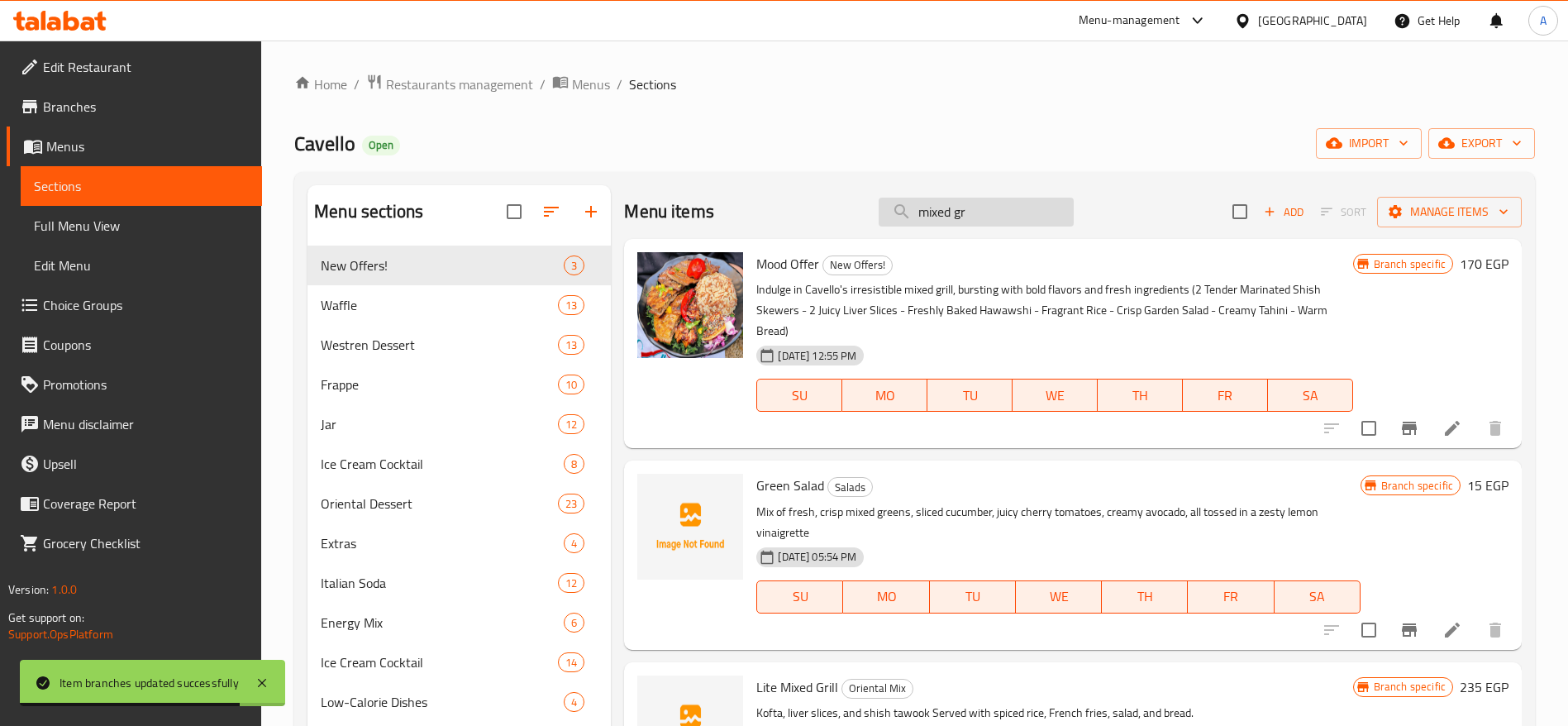
click at [1023, 215] on input "mixed gr" at bounding box center [977, 212] width 195 height 29
paste input "Mixed Grill"
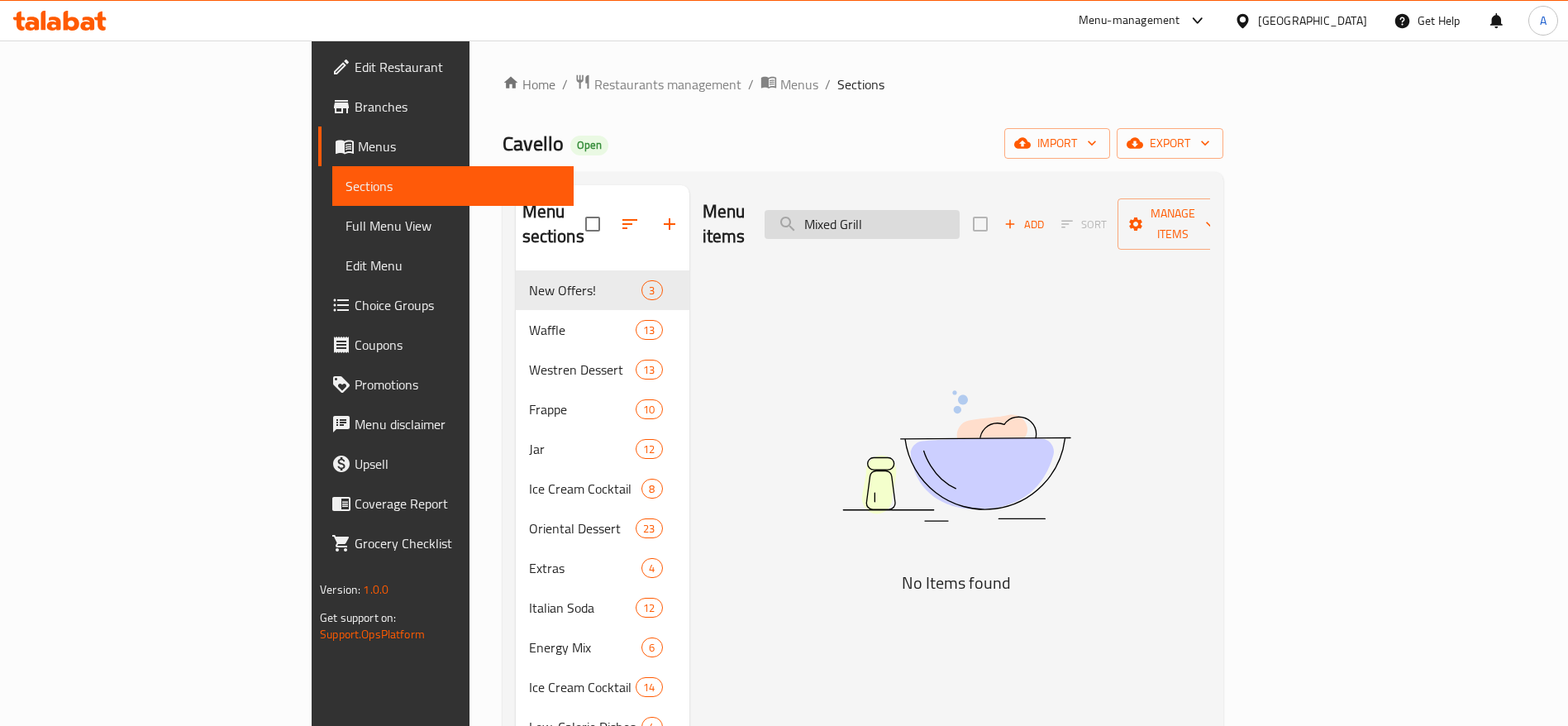
type input "Mixed Grill"
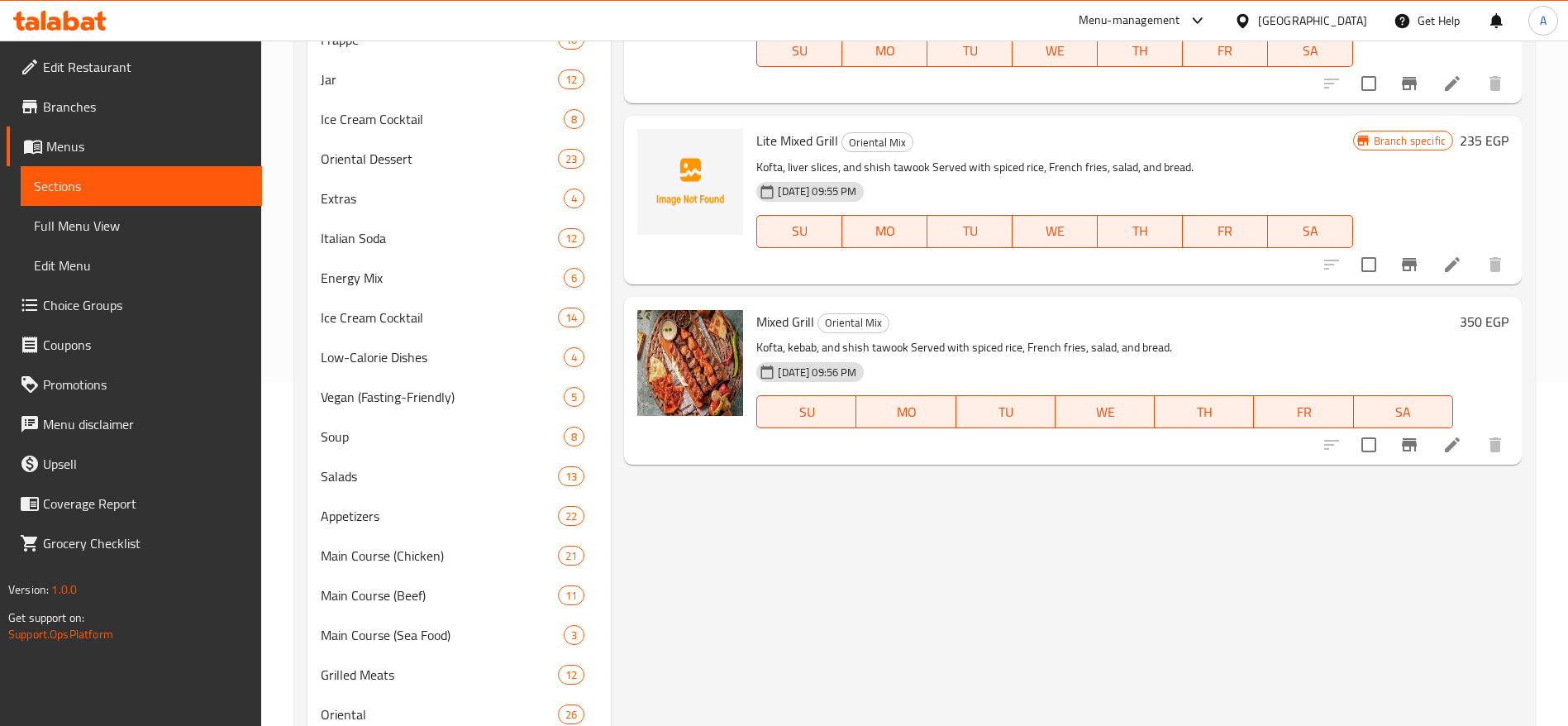
scroll to position [289, 0]
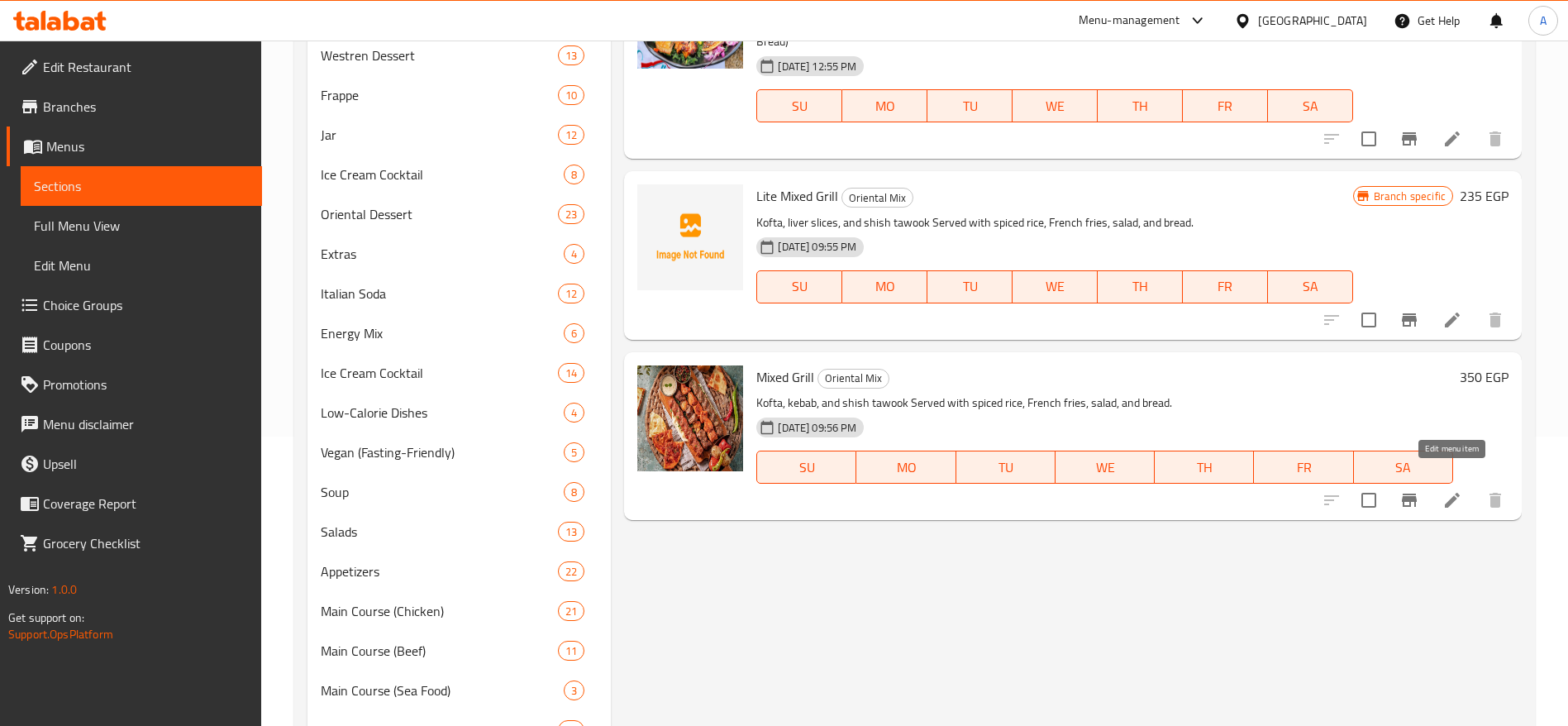
click at [1459, 490] on icon at bounding box center [1453, 501] width 20 height 20
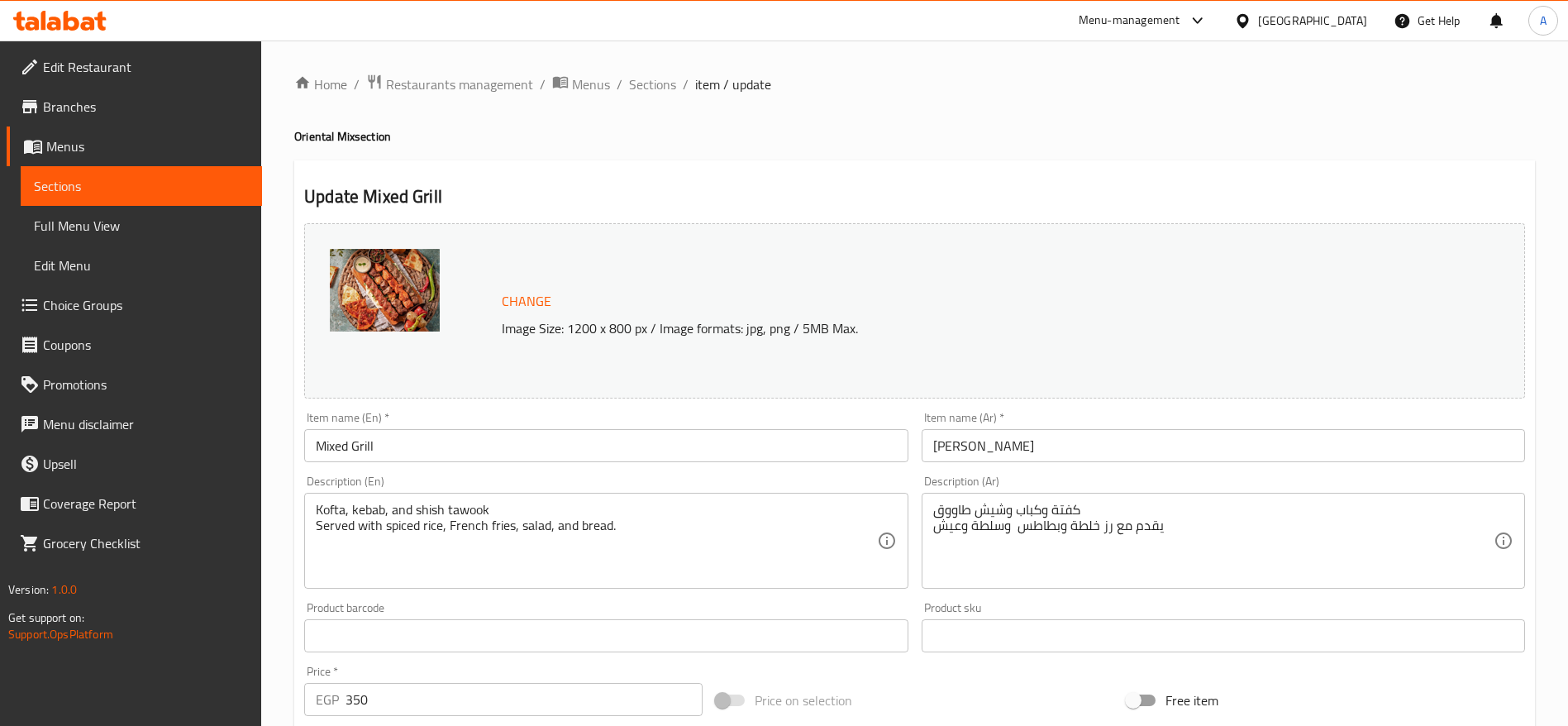
click at [469, 694] on input "350" at bounding box center [524, 699] width 358 height 33
type input "388"
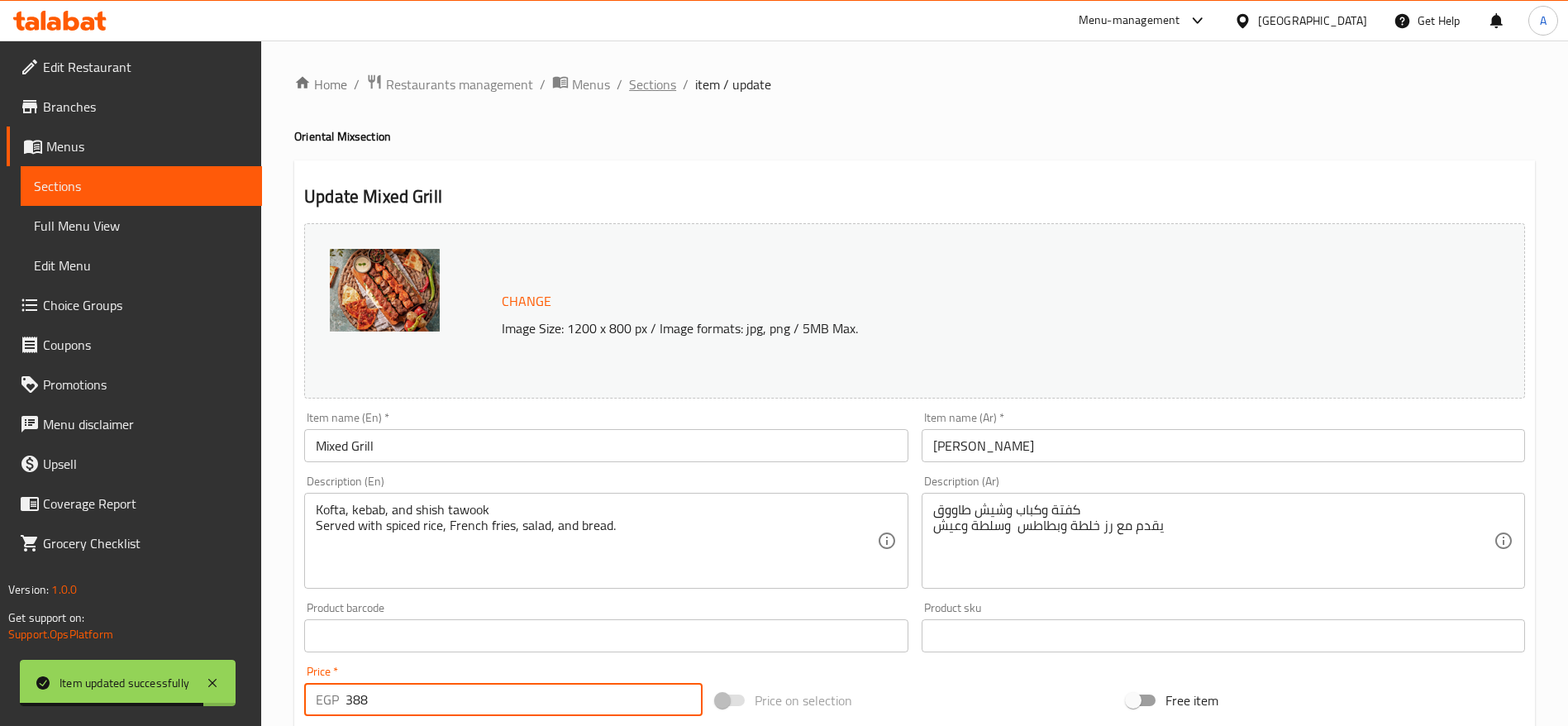
click at [659, 74] on span "Sections" at bounding box center [653, 84] width 47 height 20
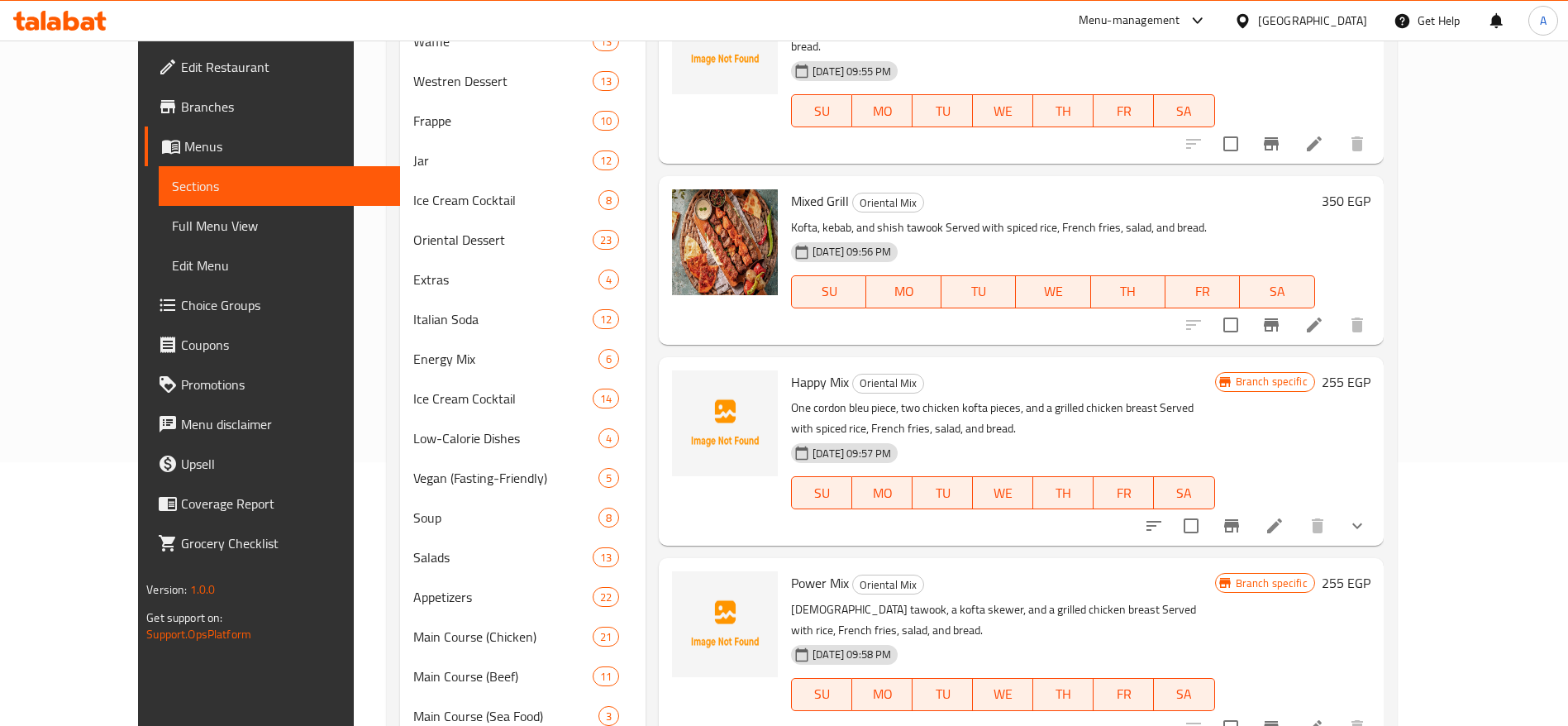
scroll to position [3, 0]
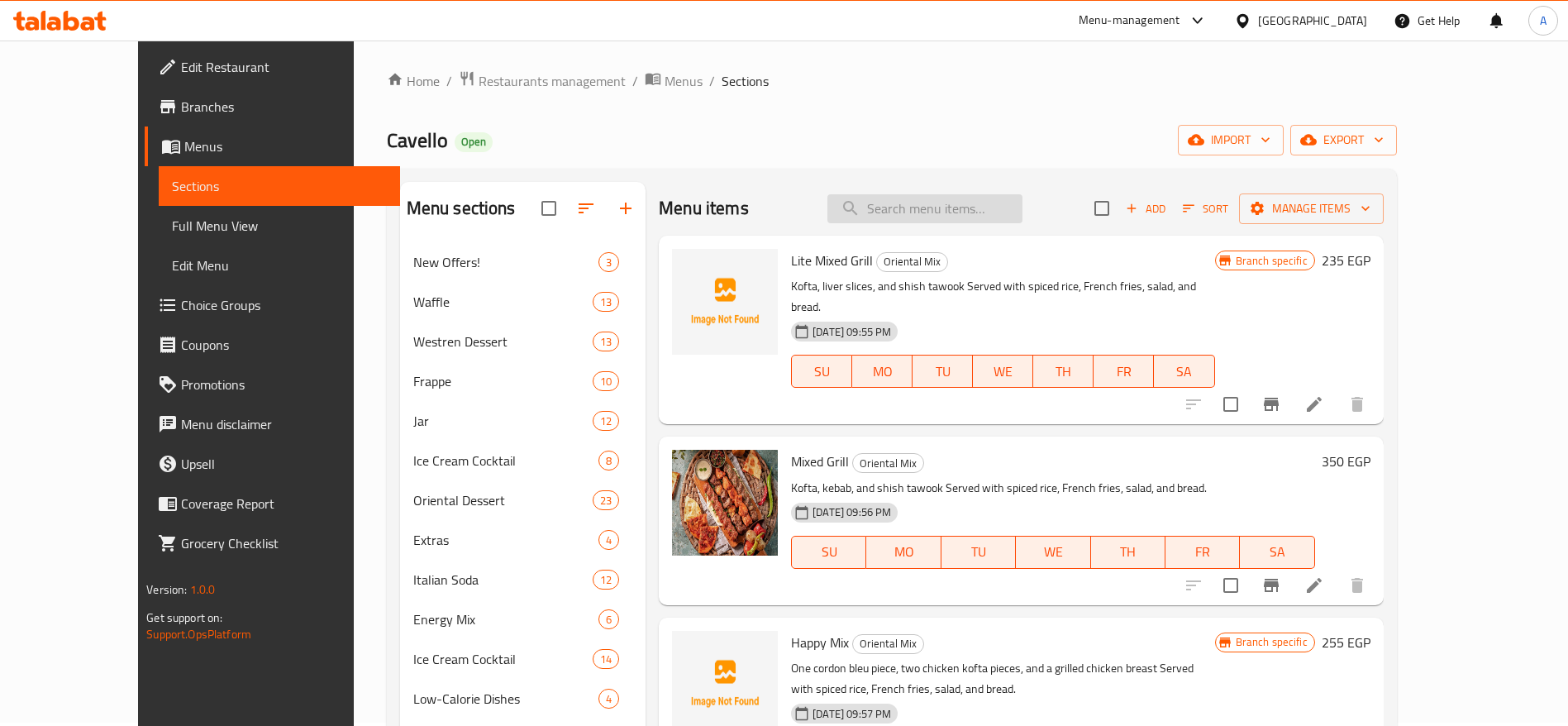
click at [943, 201] on input "search" at bounding box center [925, 209] width 195 height 29
type input "mixed grill"
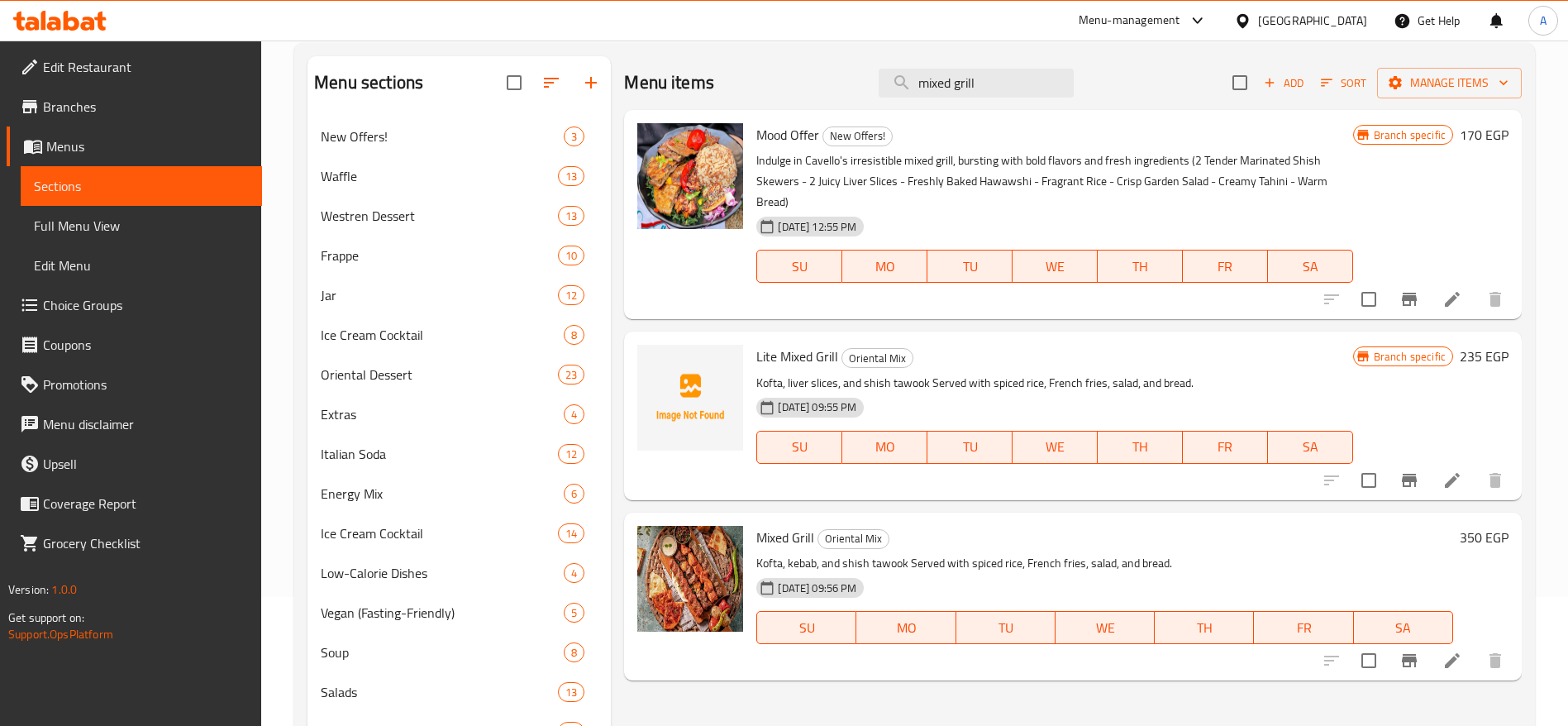
scroll to position [121, 0]
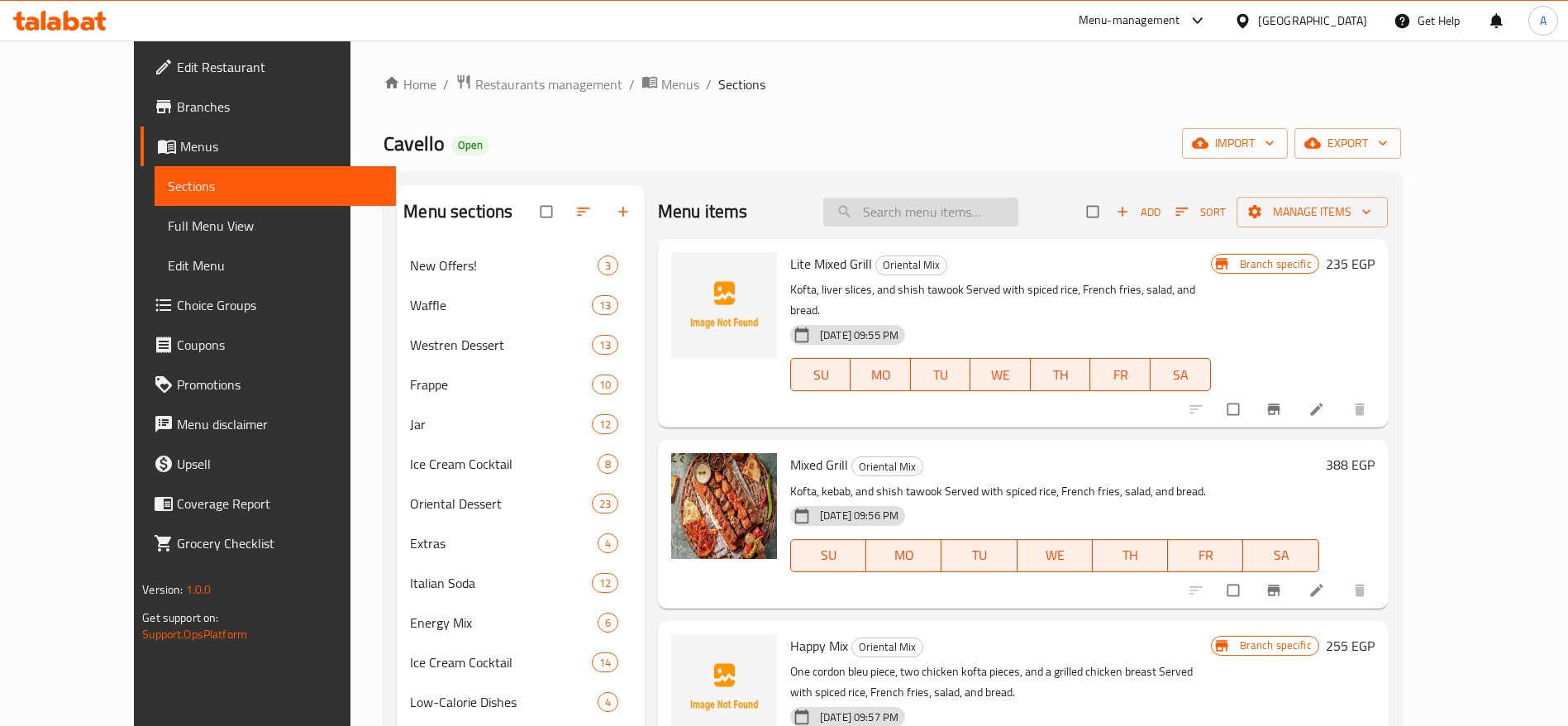
click at [1019, 214] on input "search" at bounding box center [921, 212] width 195 height 29
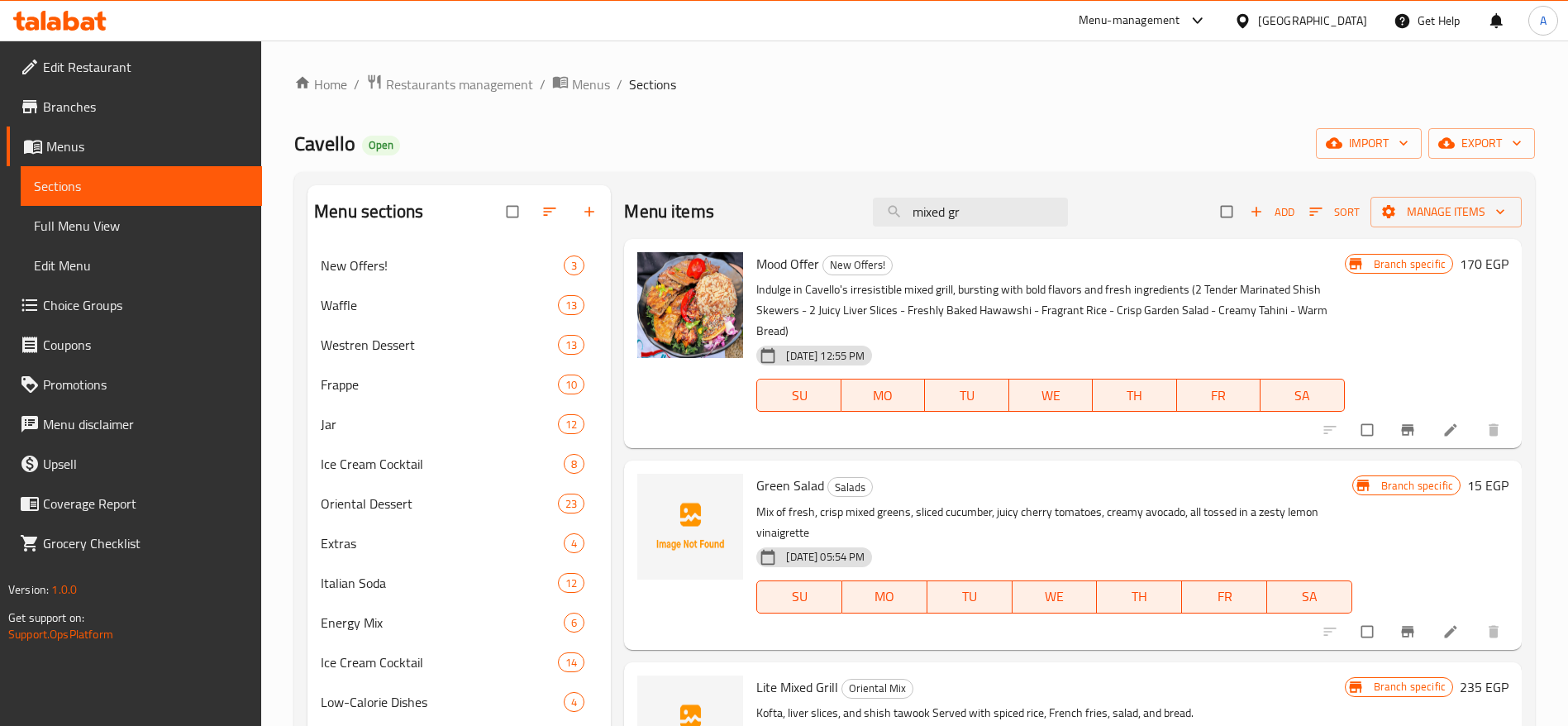
type input "mixed gr"
click at [98, 24] on icon at bounding box center [100, 21] width 12 height 19
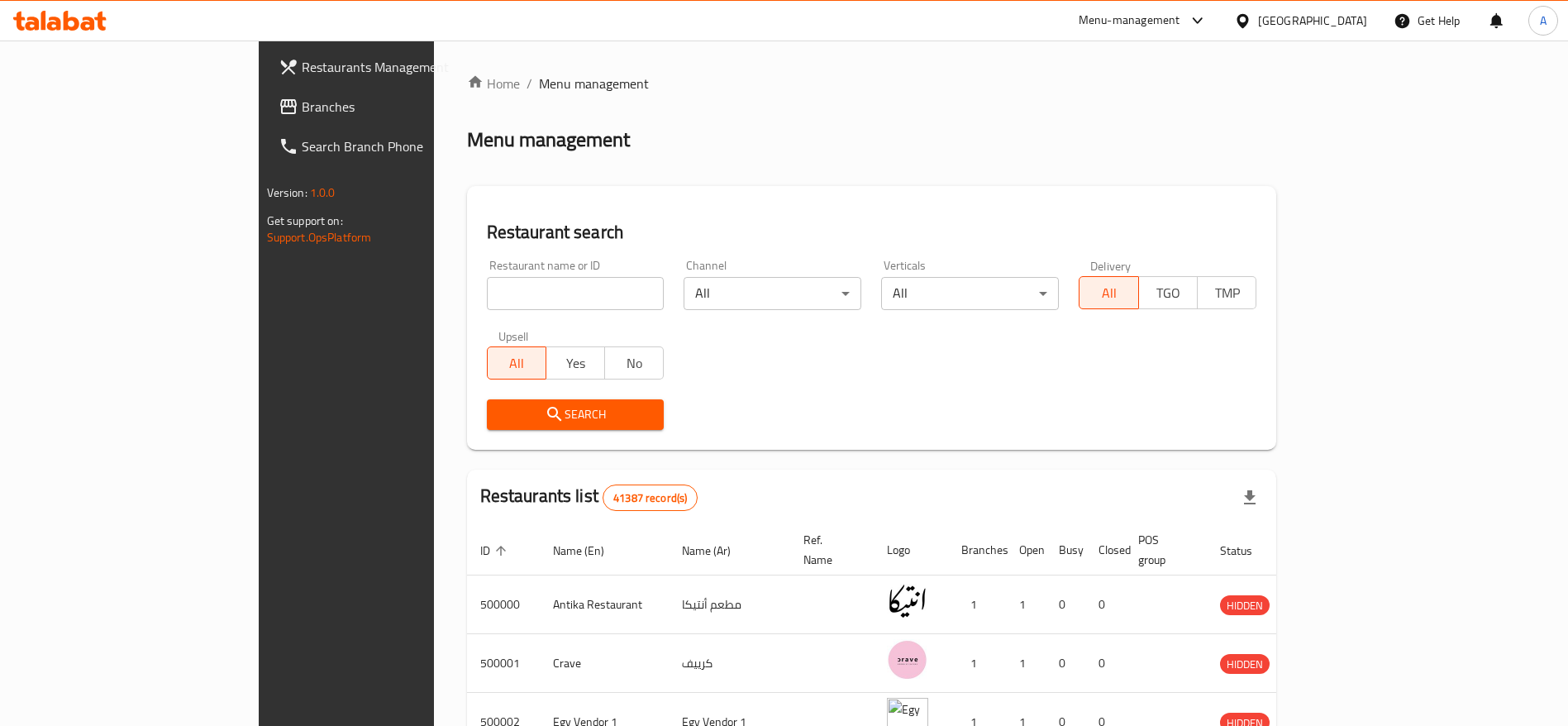
click at [102, 27] on icon at bounding box center [100, 21] width 12 height 19
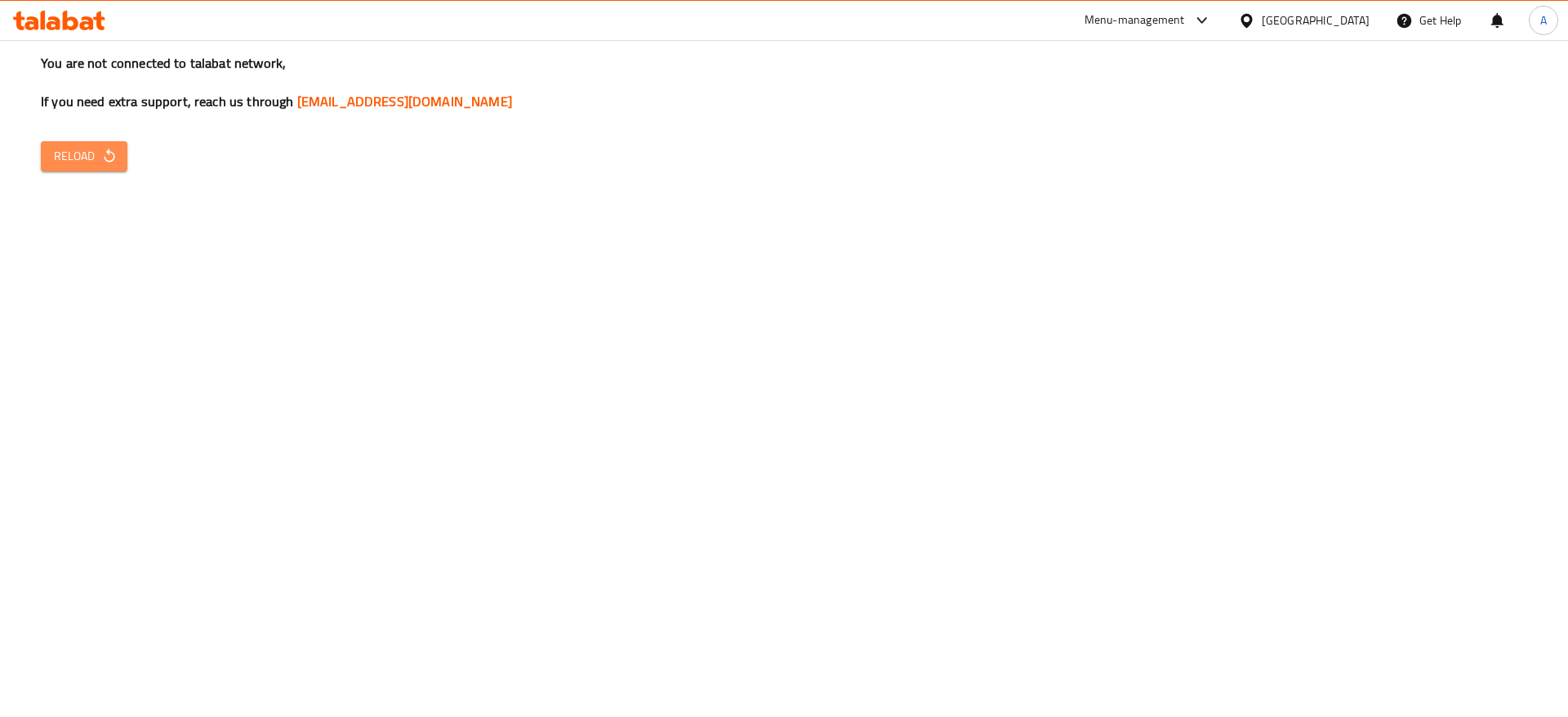
click at [85, 157] on span "Reload" at bounding box center [84, 156] width 61 height 21
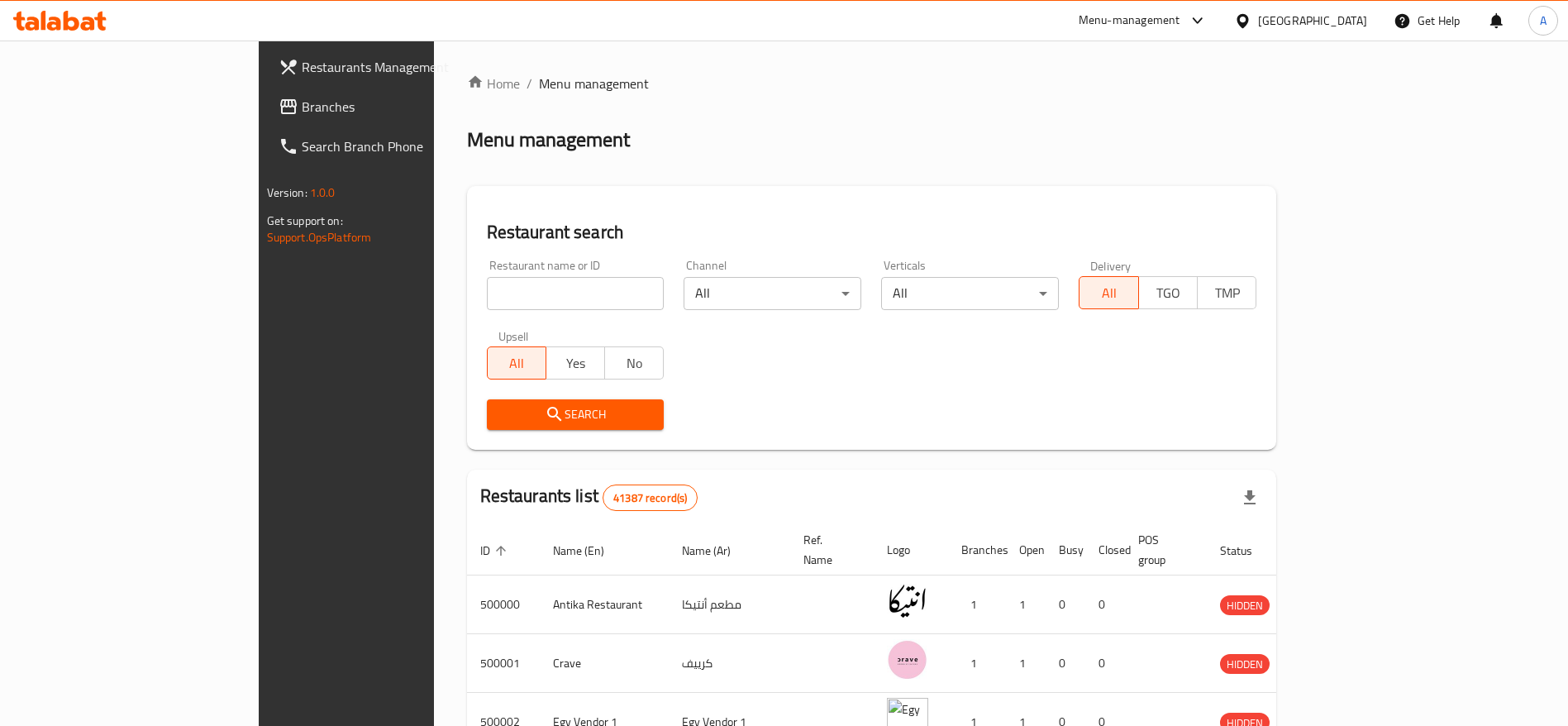
click at [490, 278] on input "search" at bounding box center [575, 293] width 177 height 33
click at [487, 297] on input "search" at bounding box center [575, 293] width 177 height 33
type input "s"
